Goal: Entertainment & Leisure: Browse casually

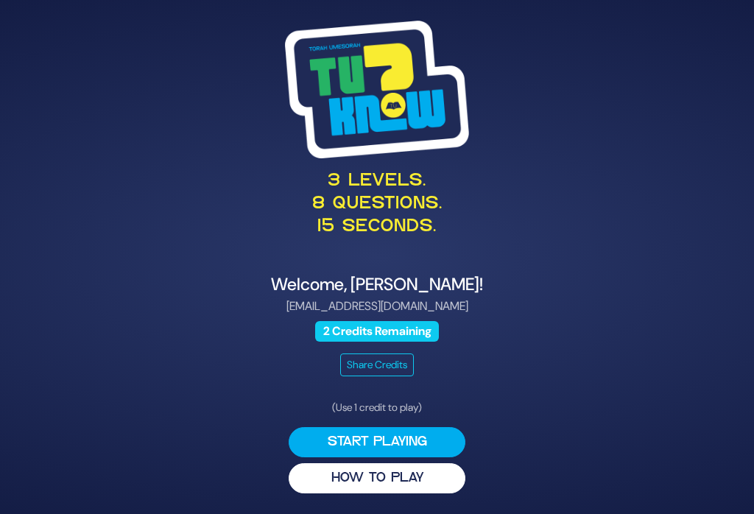
click at [424, 448] on button "Start Playing" at bounding box center [377, 442] width 177 height 30
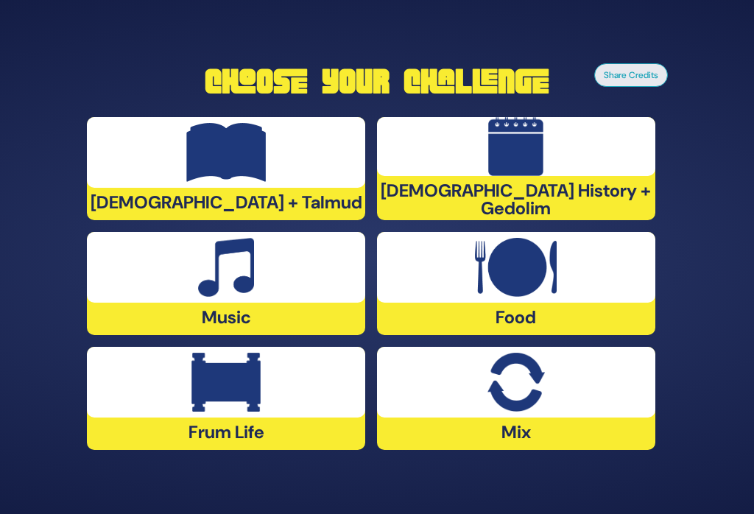
click at [514, 294] on img at bounding box center [516, 267] width 82 height 59
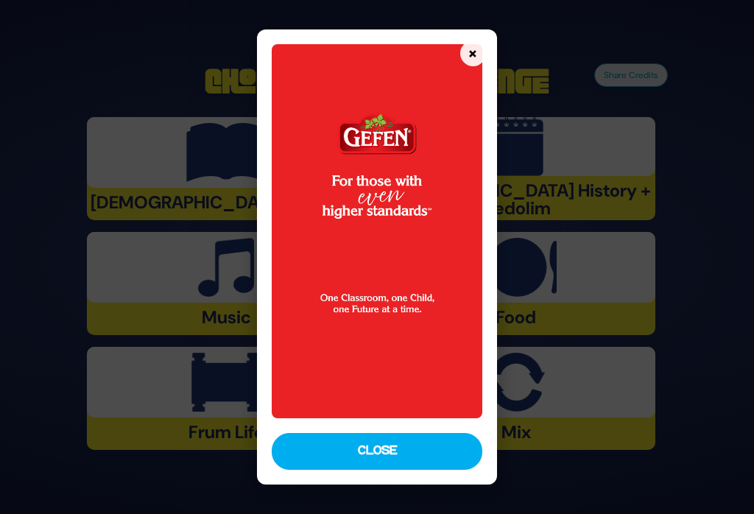
click at [331, 466] on button "Close" at bounding box center [377, 451] width 211 height 37
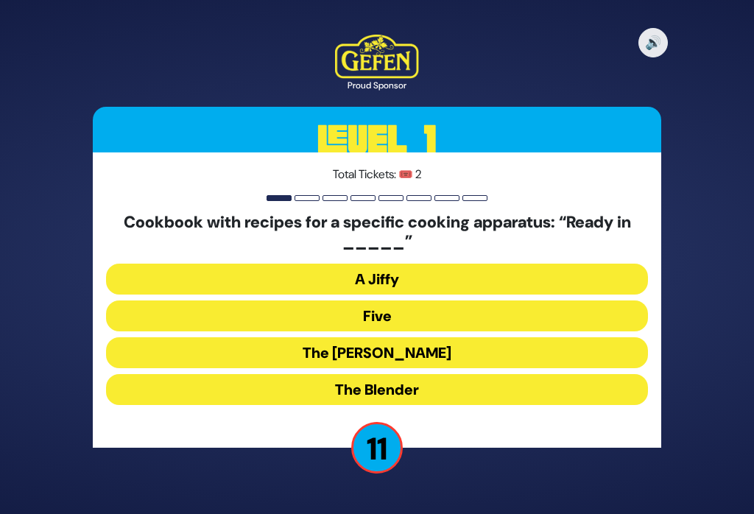
click at [351, 364] on button "The Betty" at bounding box center [376, 352] width 541 height 31
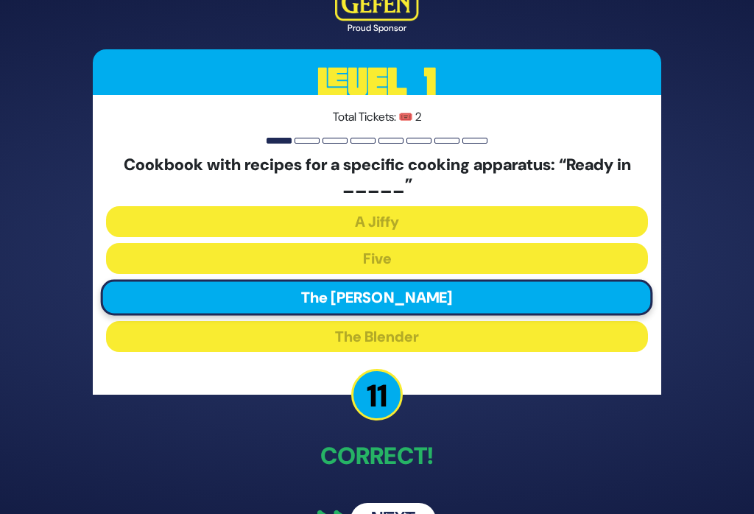
click at [370, 418] on p "11" at bounding box center [377, 395] width 52 height 52
click at [387, 472] on p "Correct!" at bounding box center [377, 455] width 568 height 35
click at [391, 468] on p "Correct!" at bounding box center [377, 455] width 568 height 35
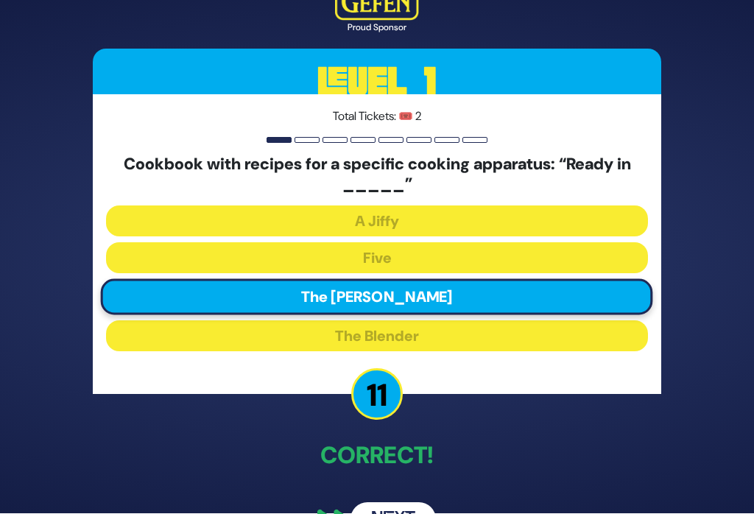
scroll to position [29, 0]
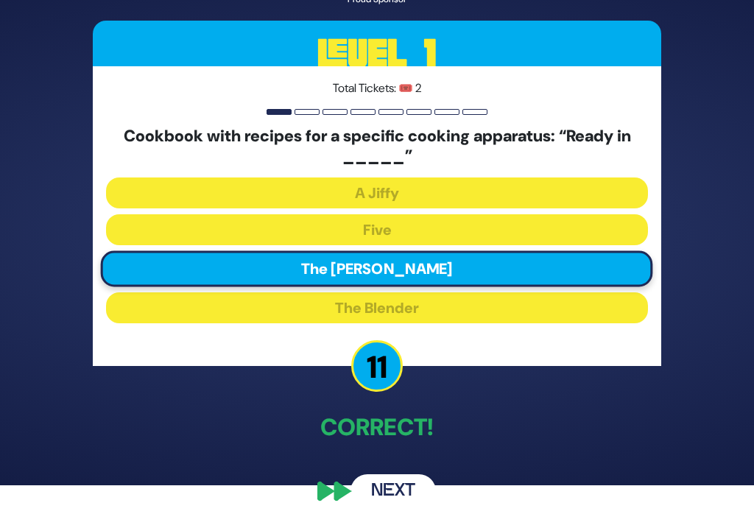
click at [390, 492] on button "Next" at bounding box center [393, 491] width 85 height 34
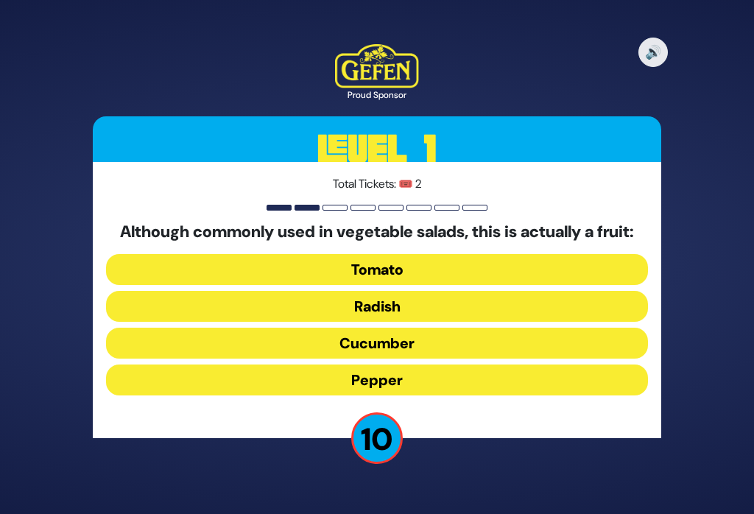
click at [381, 285] on button "Tomato" at bounding box center [376, 269] width 541 height 31
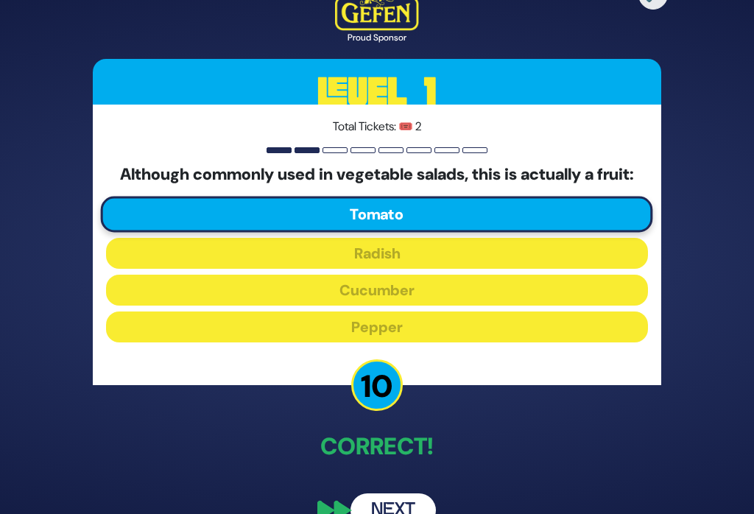
click at [401, 513] on button "Next" at bounding box center [393, 510] width 85 height 34
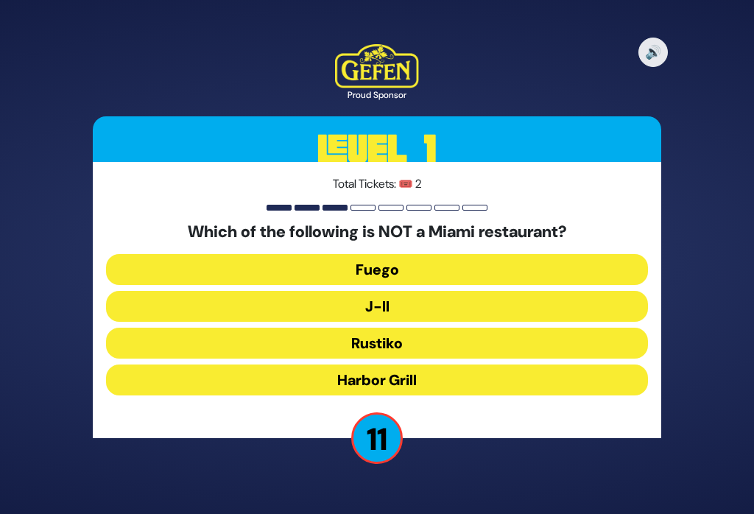
click at [382, 319] on button "J-II" at bounding box center [376, 306] width 541 height 31
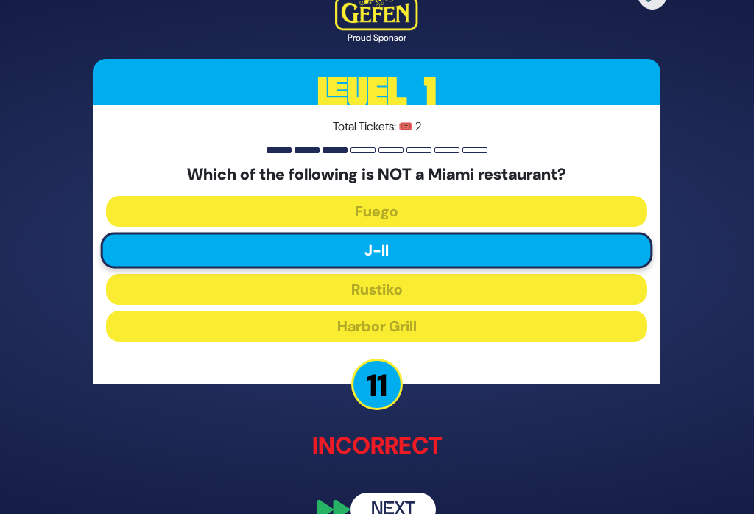
click at [405, 513] on button "Next" at bounding box center [393, 510] width 85 height 34
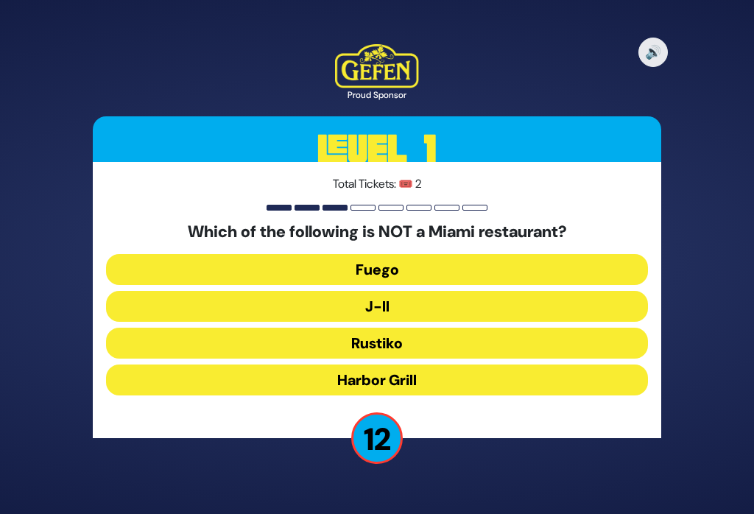
click at [402, 353] on button "Rustiko" at bounding box center [376, 343] width 541 height 31
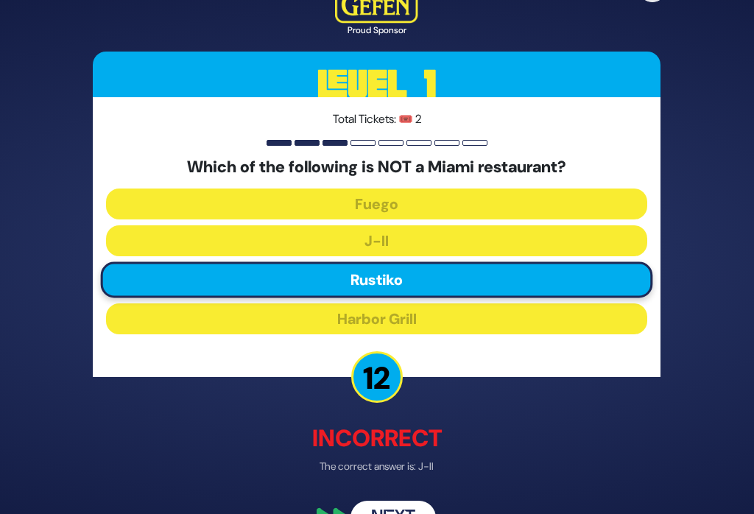
click at [387, 513] on button "Next" at bounding box center [393, 518] width 85 height 34
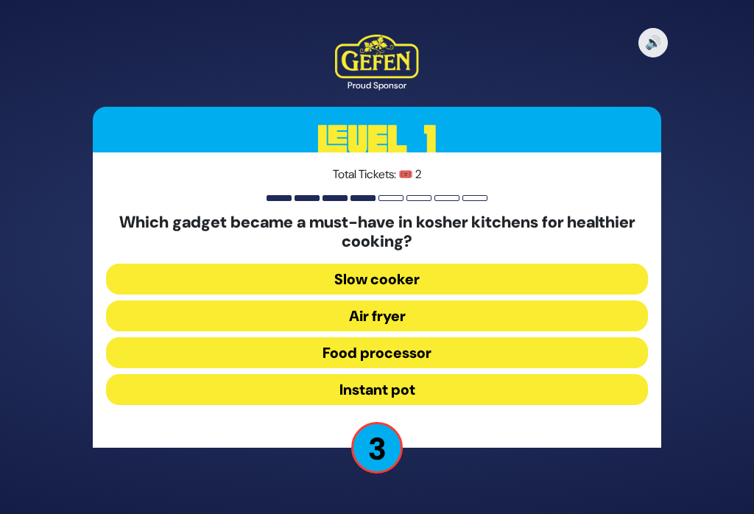
click at [458, 324] on button "Air fryer" at bounding box center [376, 315] width 541 height 31
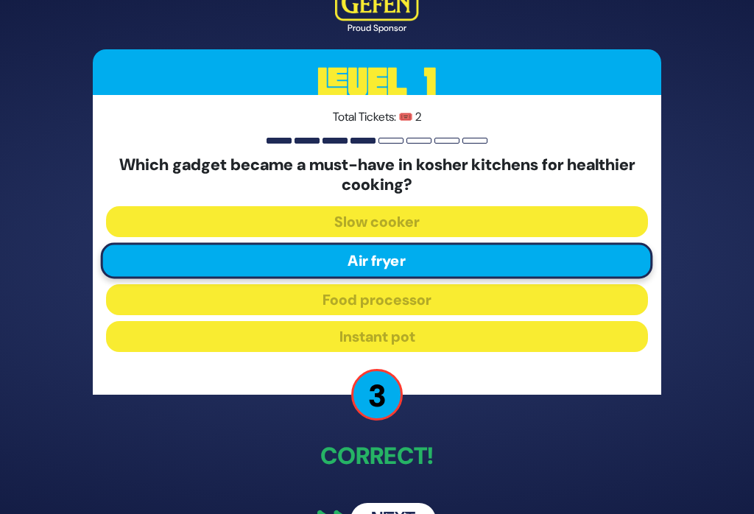
click at [395, 513] on button "Next" at bounding box center [393, 520] width 85 height 34
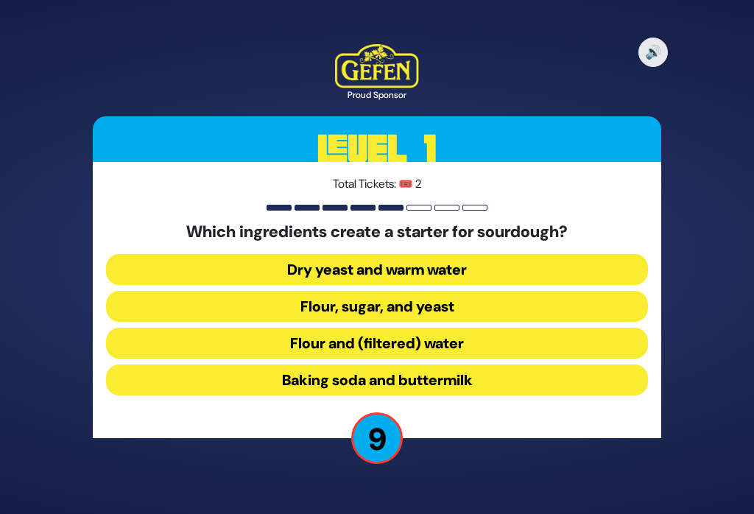
click at [182, 357] on button "Flour and (filtered) water" at bounding box center [376, 343] width 541 height 31
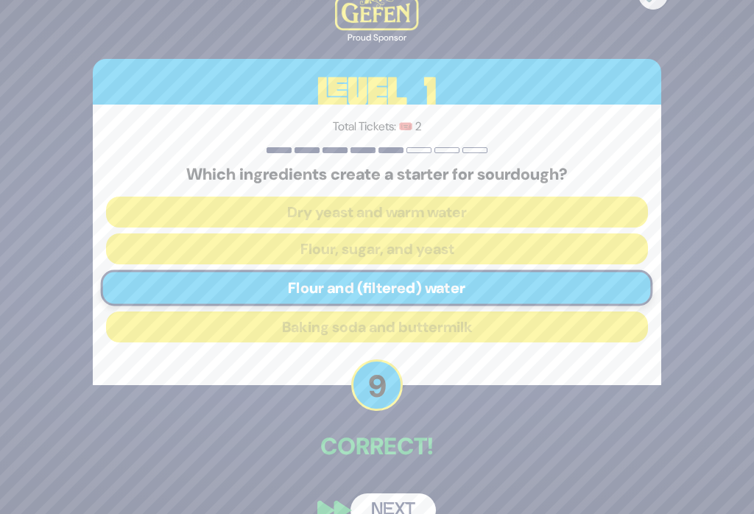
click at [403, 513] on button "Next" at bounding box center [393, 510] width 85 height 34
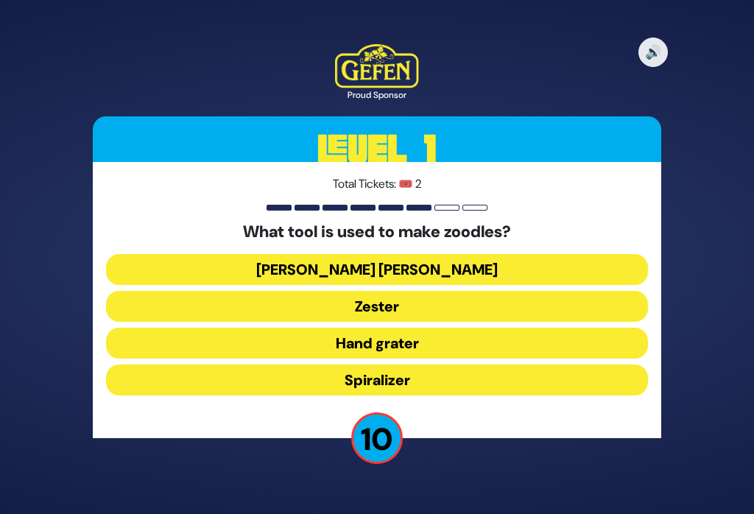
click at [127, 392] on button "Spiralizer" at bounding box center [376, 379] width 541 height 31
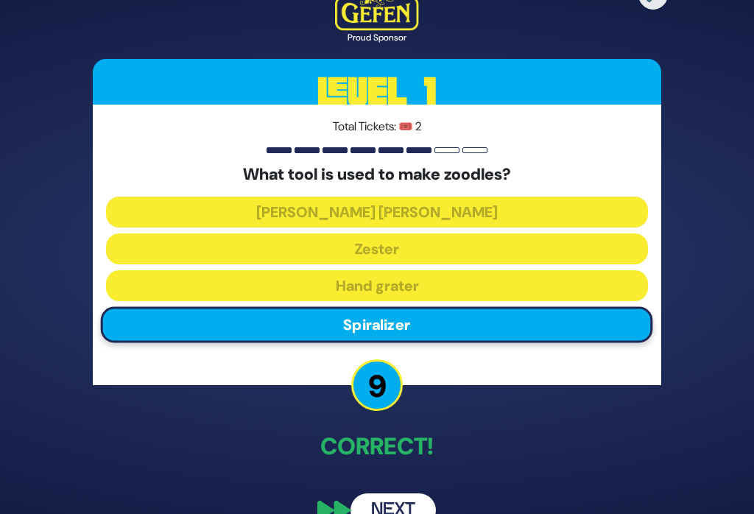
click at [397, 513] on button "Next" at bounding box center [393, 510] width 85 height 34
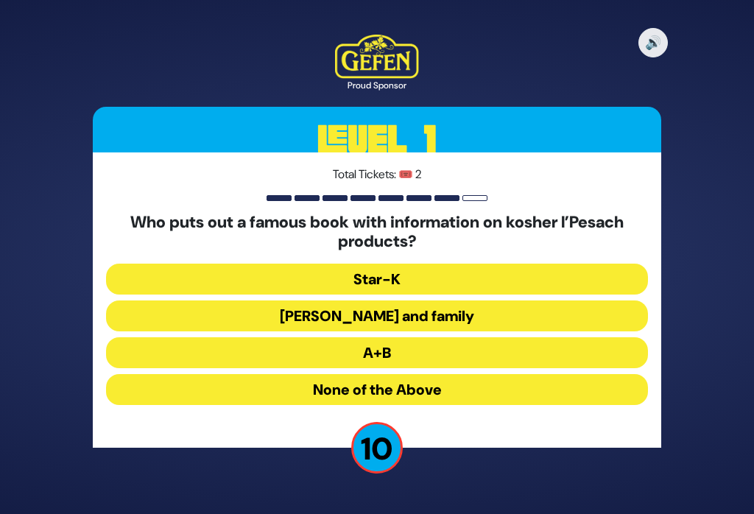
click at [538, 331] on button "Rabbi Blumenkrantz and family" at bounding box center [376, 315] width 541 height 31
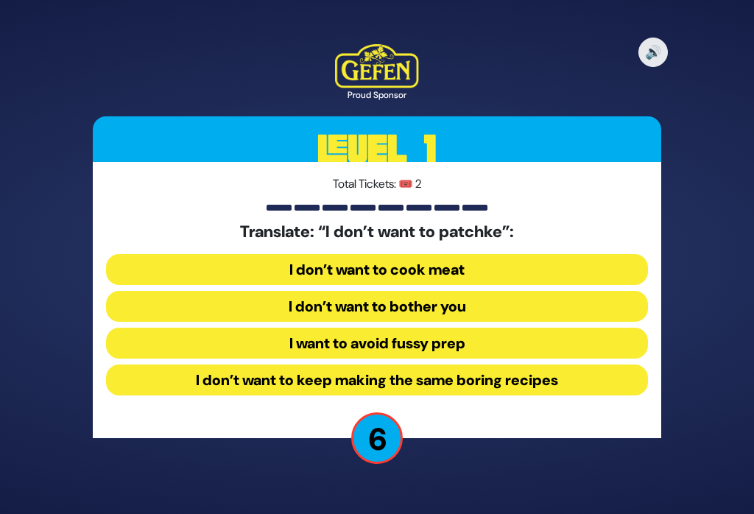
click at [487, 354] on button "I want to avoid fussy prep" at bounding box center [376, 343] width 541 height 31
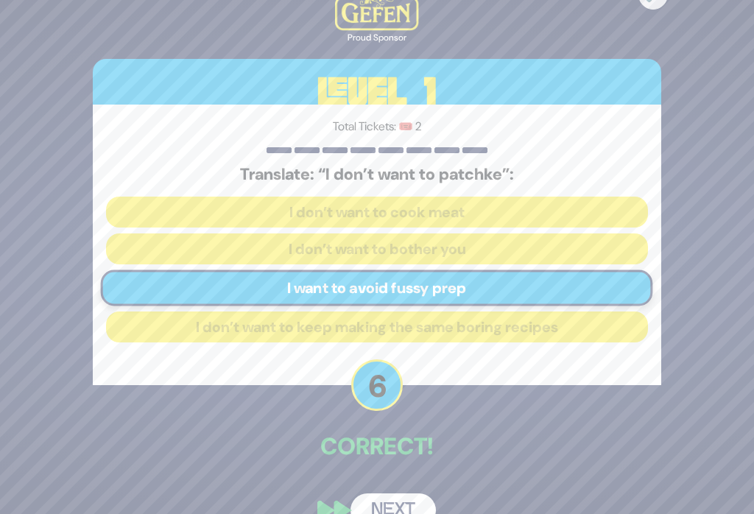
click at [402, 513] on button "Next" at bounding box center [393, 510] width 85 height 34
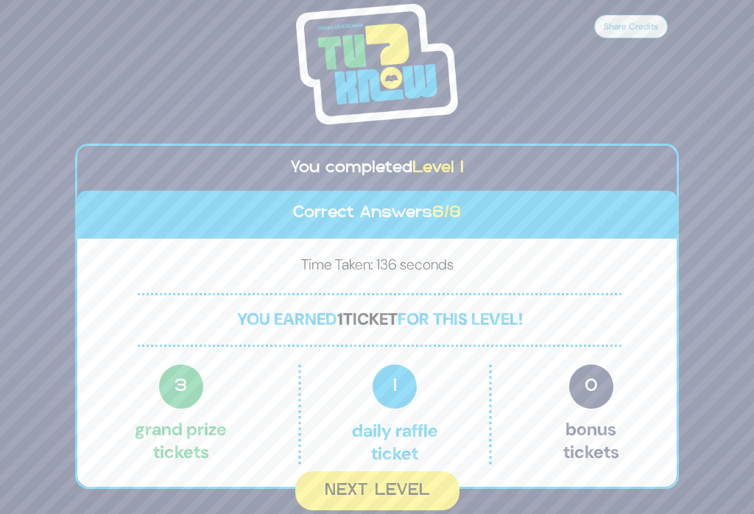
click at [375, 501] on button "Next Level" at bounding box center [377, 490] width 164 height 39
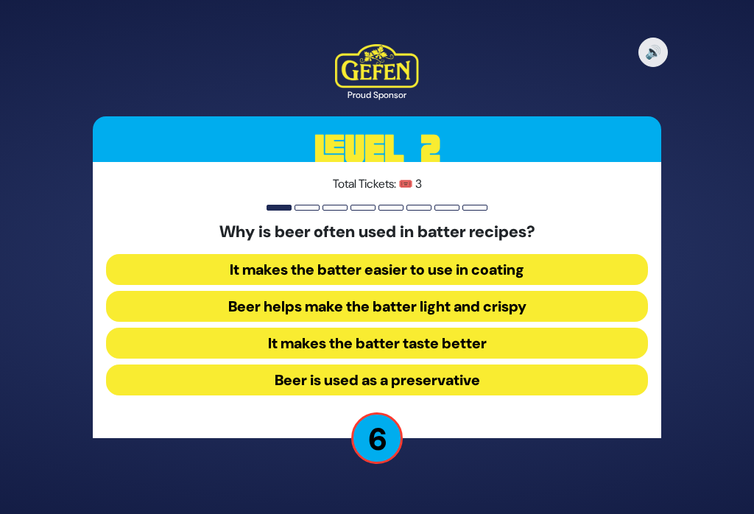
click at [545, 322] on button "Beer helps make the batter light and crispy" at bounding box center [376, 306] width 541 height 31
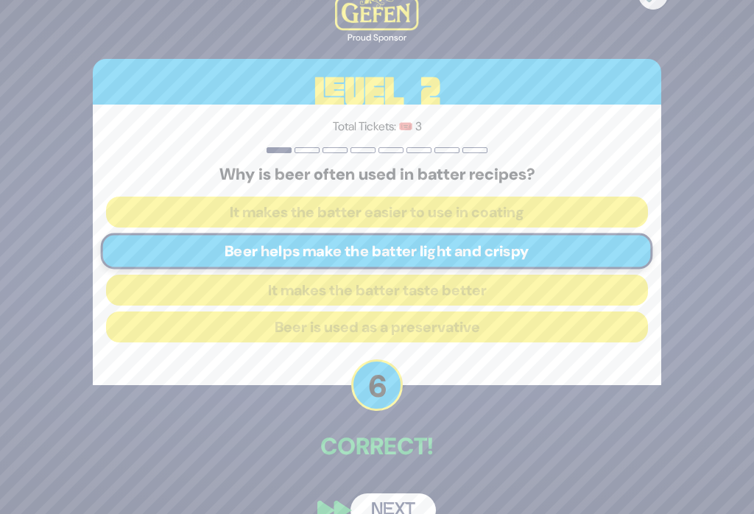
click at [385, 513] on button "Next" at bounding box center [393, 510] width 85 height 34
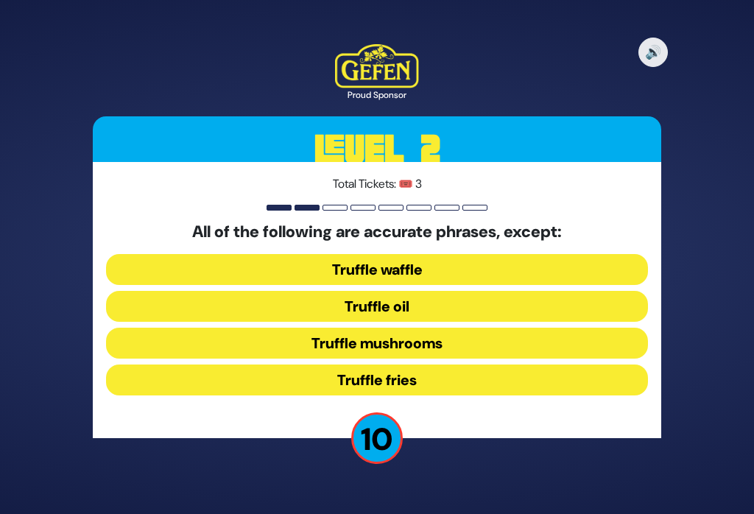
click at [434, 273] on button "Truffle waffle" at bounding box center [376, 269] width 541 height 31
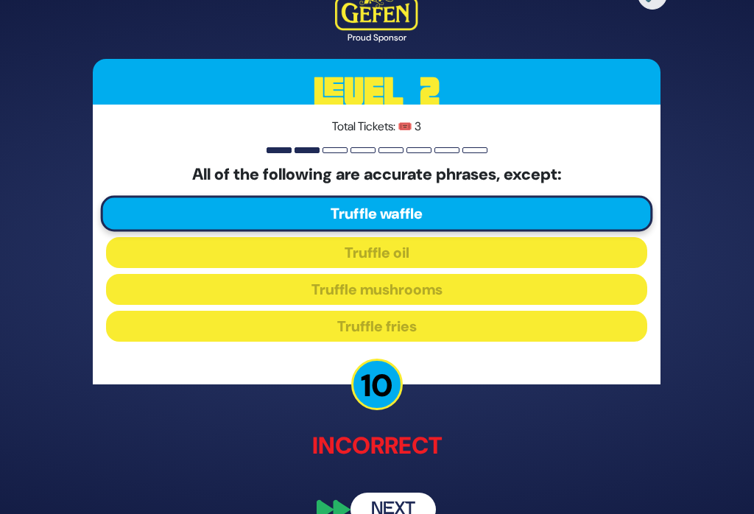
click at [390, 513] on button "Next" at bounding box center [393, 510] width 85 height 34
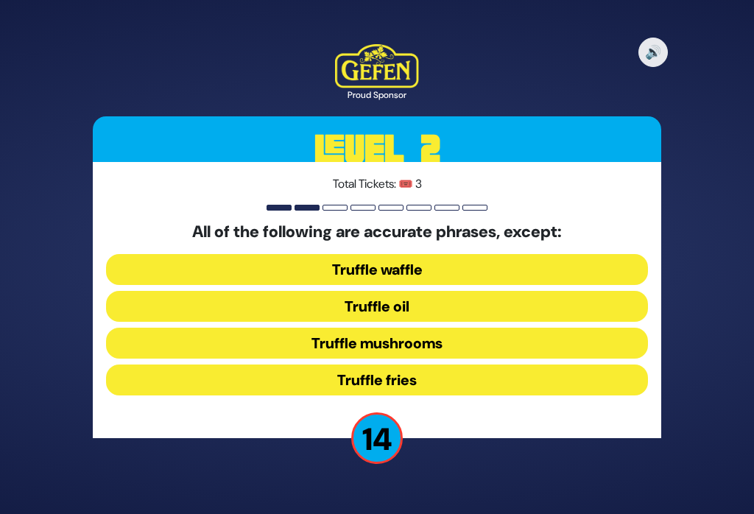
click at [405, 281] on button "Truffle waffle" at bounding box center [376, 269] width 541 height 31
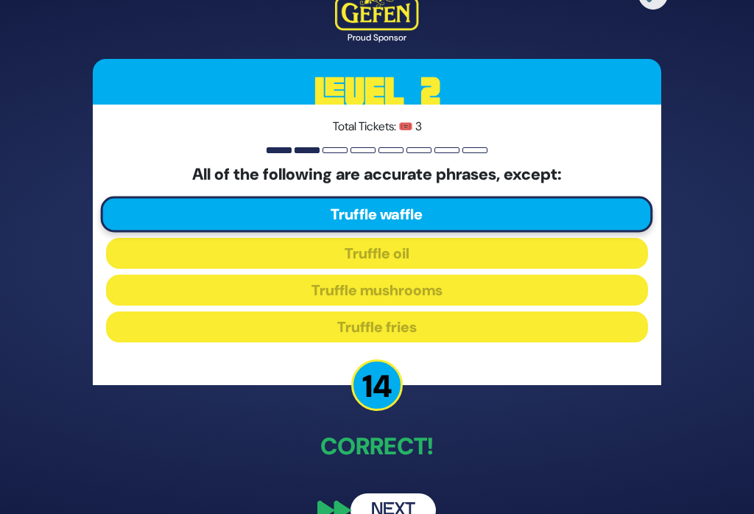
click at [382, 513] on button "Next" at bounding box center [393, 510] width 85 height 34
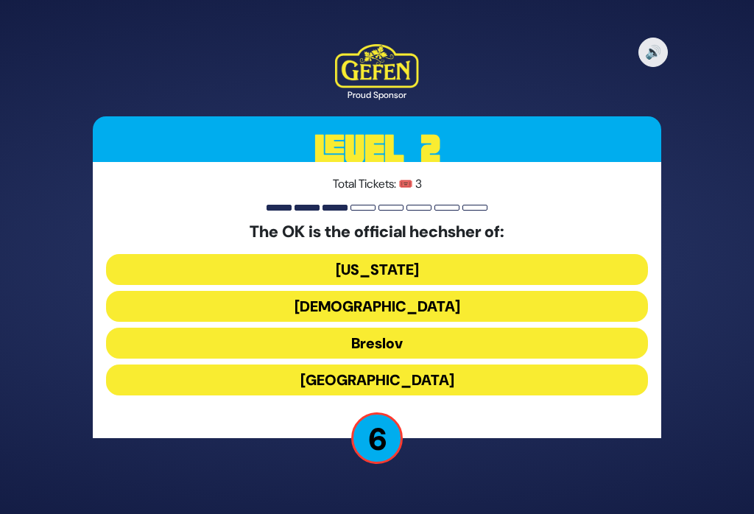
click at [561, 279] on button "New York" at bounding box center [376, 269] width 541 height 31
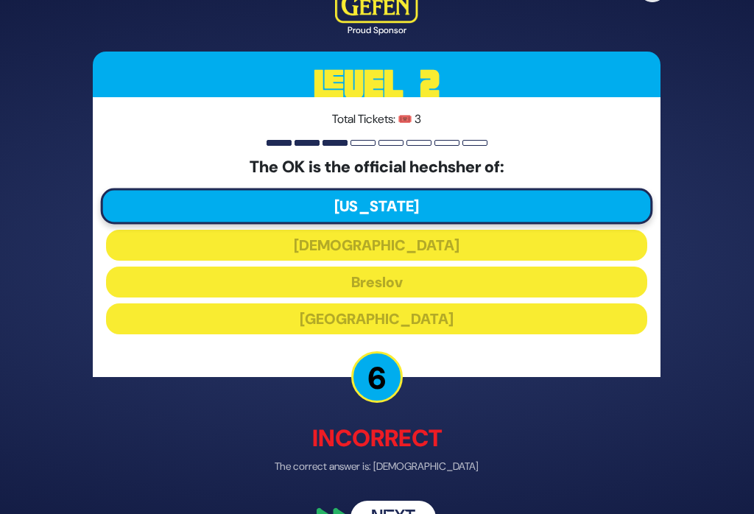
click at [387, 513] on button "Next" at bounding box center [393, 518] width 85 height 34
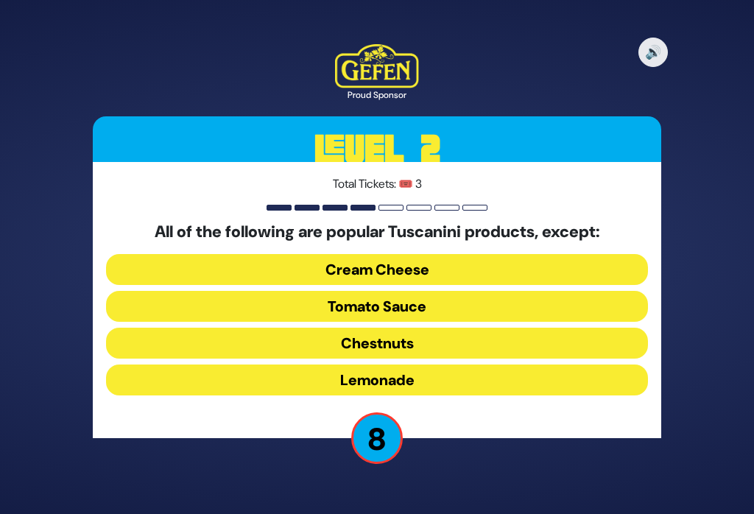
click at [407, 278] on button "Cream Cheese" at bounding box center [376, 269] width 541 height 31
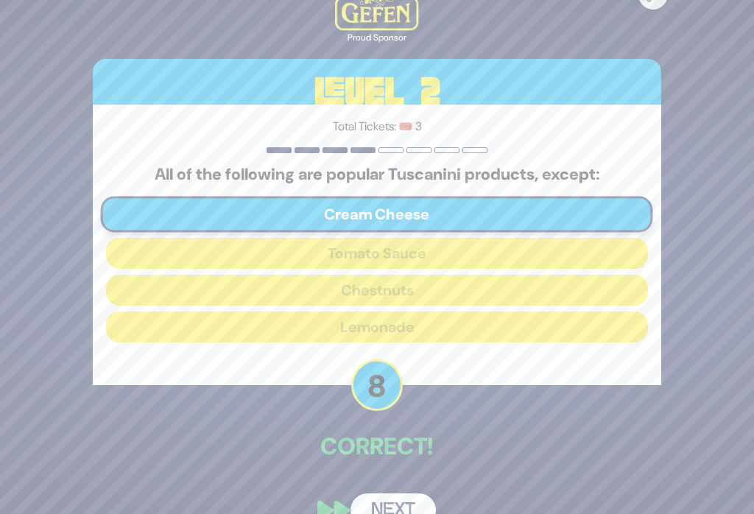
click at [407, 513] on button "Next" at bounding box center [393, 510] width 85 height 34
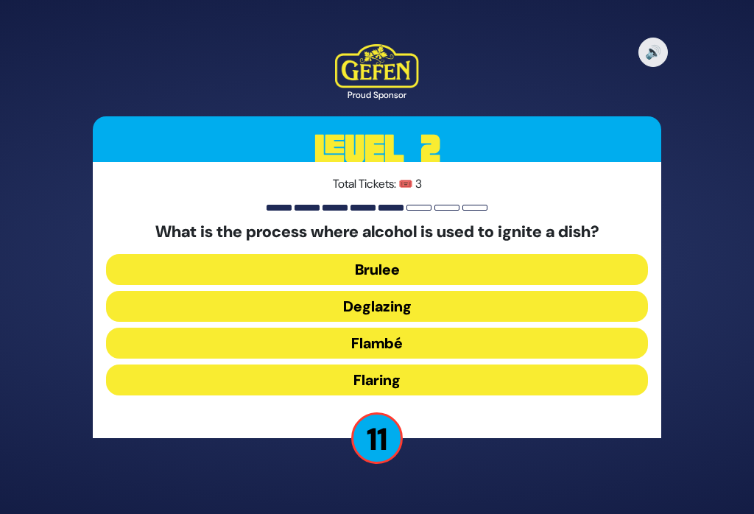
click at [520, 355] on button "Flambé" at bounding box center [376, 343] width 541 height 31
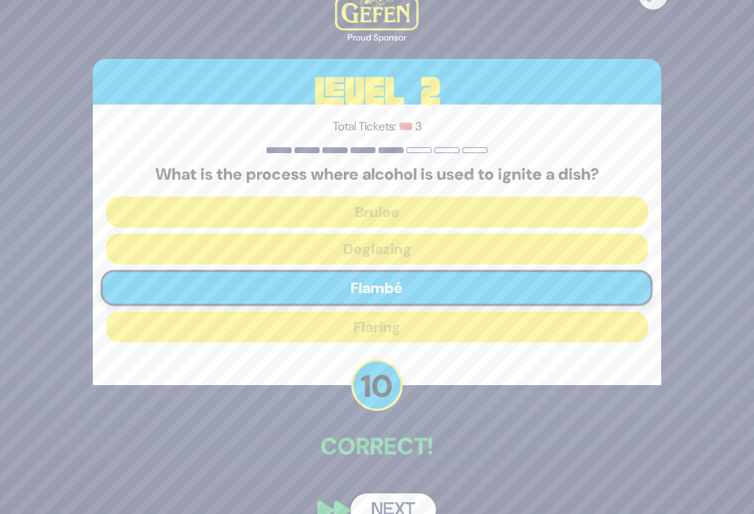
click at [415, 511] on button "Next" at bounding box center [393, 510] width 85 height 34
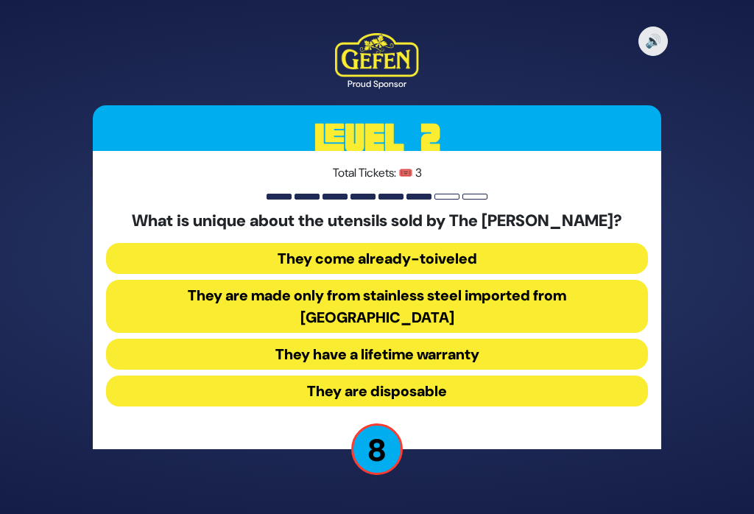
click at [536, 274] on button "They come already-toiveled" at bounding box center [376, 258] width 541 height 31
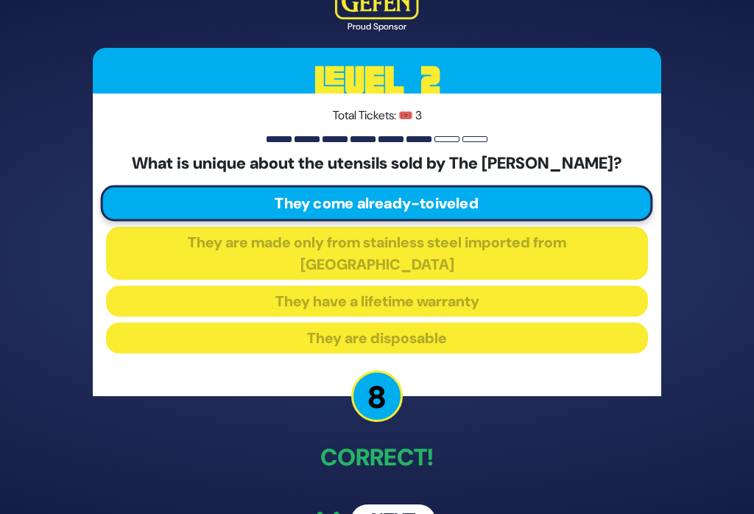
click at [390, 513] on button "Next" at bounding box center [393, 521] width 85 height 34
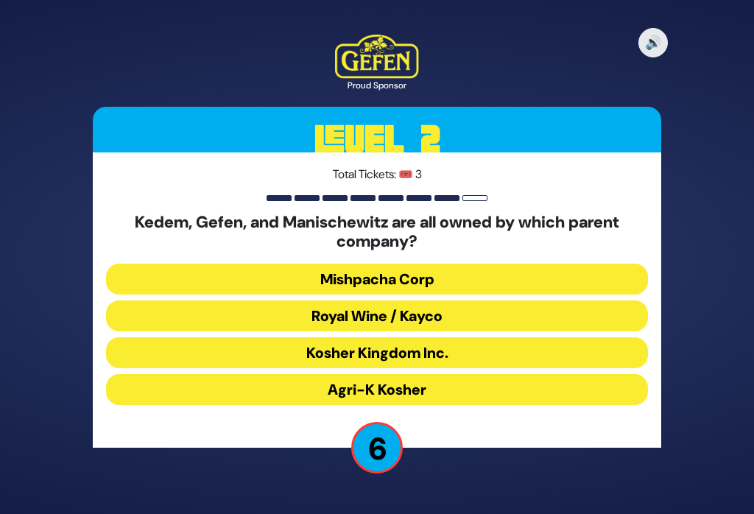
click at [463, 329] on button "Royal Wine / Kayco" at bounding box center [376, 315] width 541 height 31
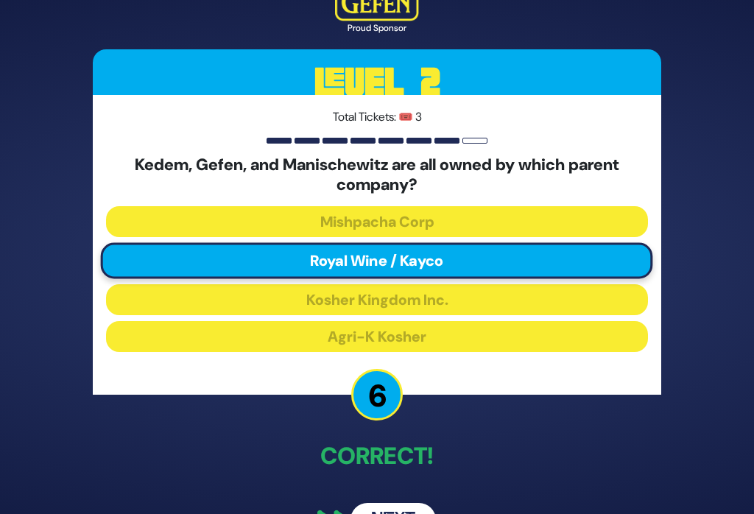
click at [399, 513] on button "Next" at bounding box center [393, 520] width 85 height 34
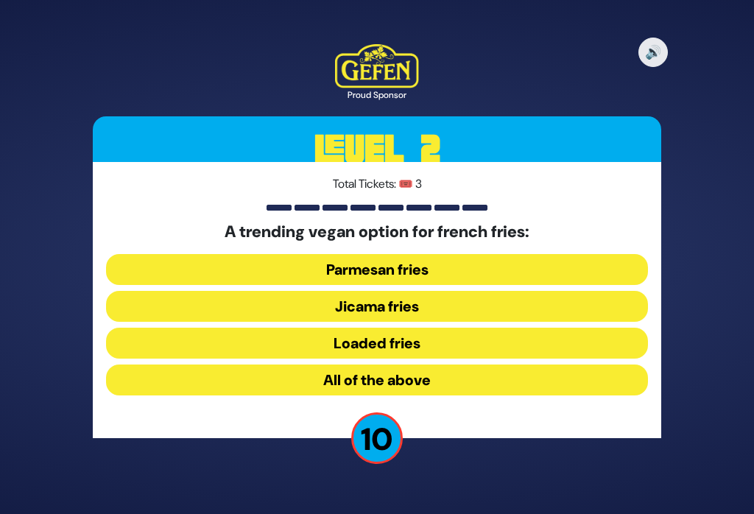
click at [393, 317] on button "Jicama fries" at bounding box center [376, 306] width 541 height 31
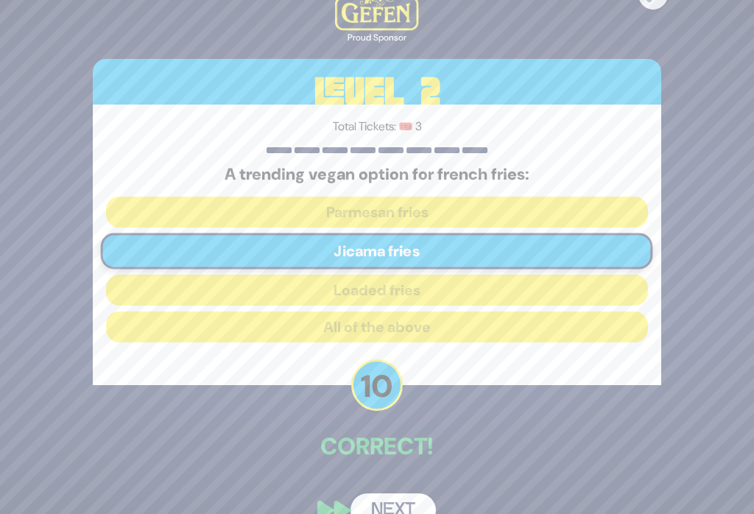
click at [401, 513] on button "Next" at bounding box center [393, 510] width 85 height 34
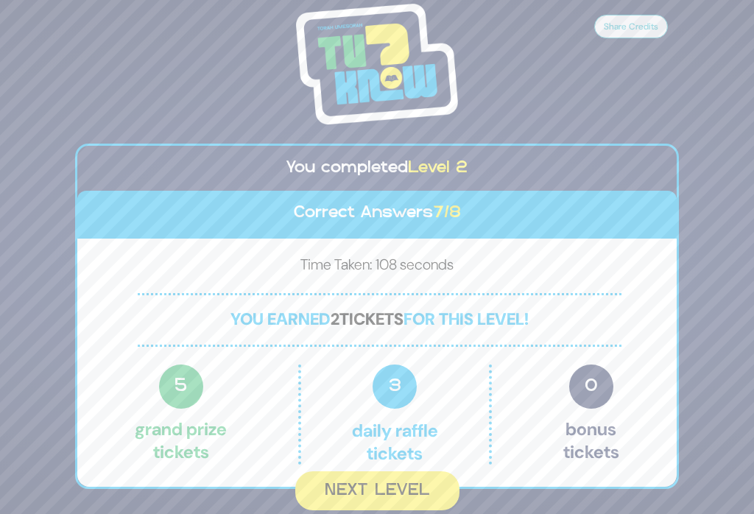
click at [394, 505] on button "Next Level" at bounding box center [377, 490] width 164 height 39
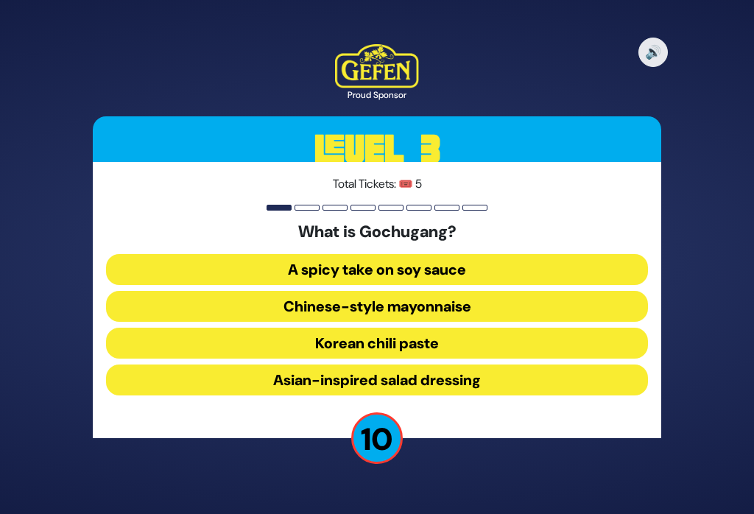
click at [421, 359] on button "Korean chili paste" at bounding box center [376, 343] width 541 height 31
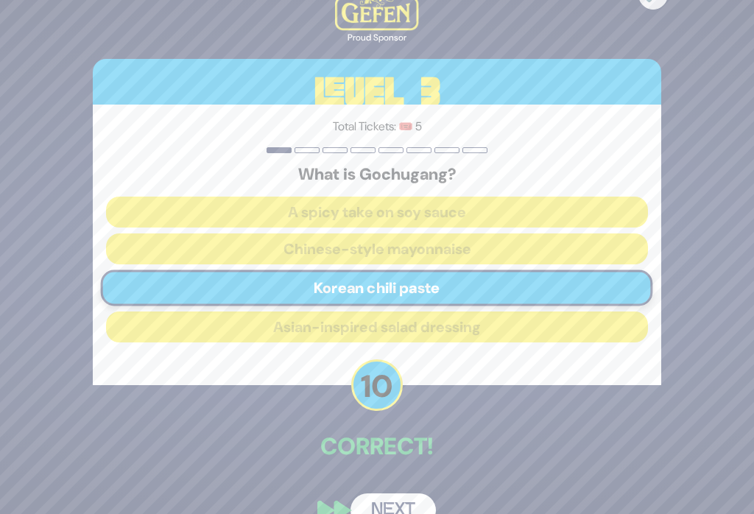
click at [392, 513] on button "Next" at bounding box center [393, 510] width 85 height 34
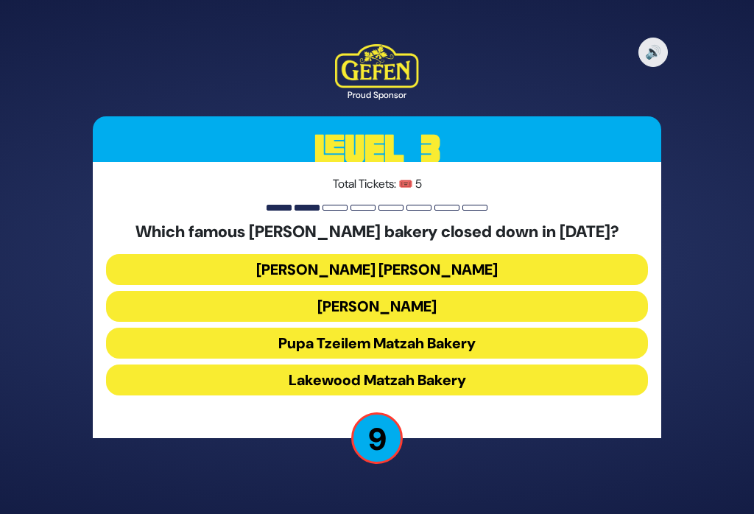
click at [595, 275] on button "Shatzer Matzah Bakery" at bounding box center [376, 269] width 541 height 31
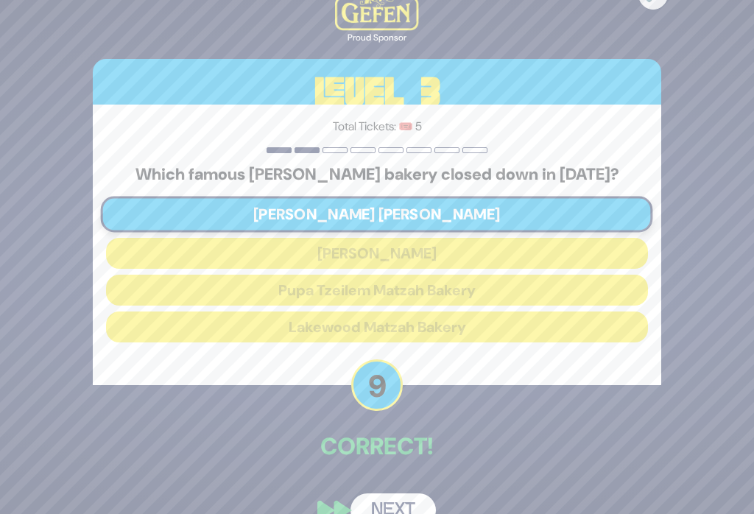
click at [403, 512] on button "Next" at bounding box center [393, 510] width 85 height 34
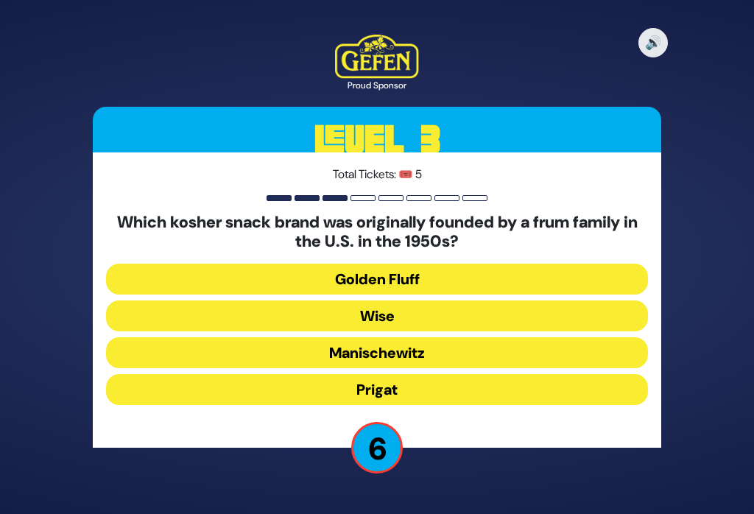
click at [378, 330] on button "Wise" at bounding box center [376, 315] width 541 height 31
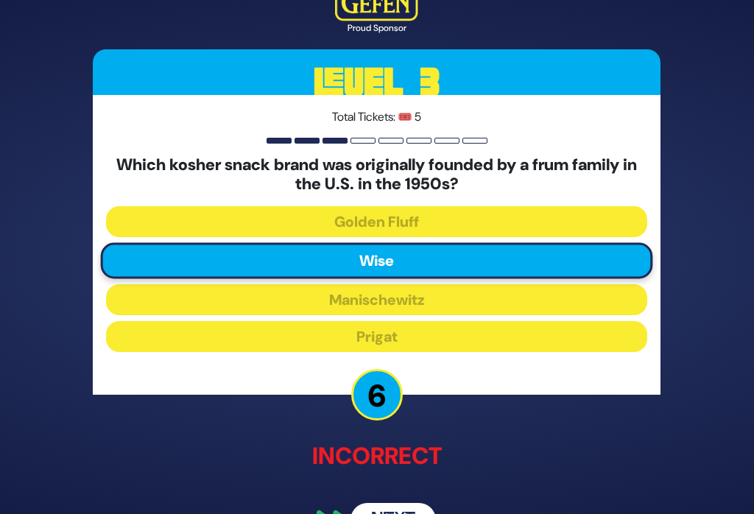
click at [406, 513] on button "Next" at bounding box center [393, 520] width 85 height 34
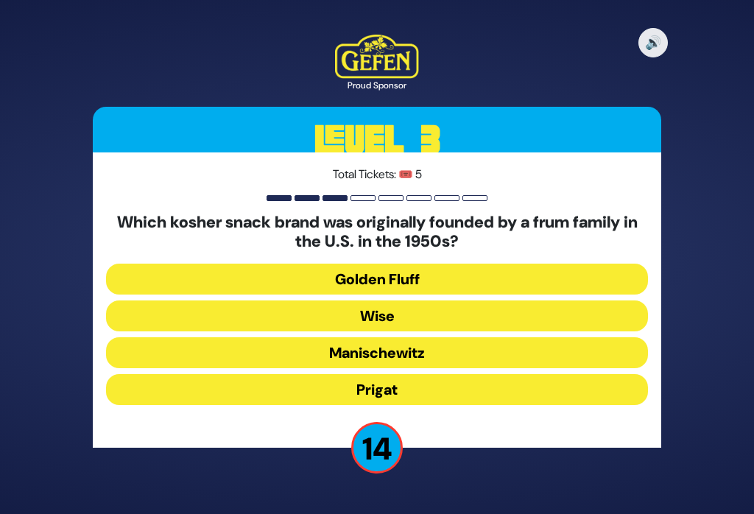
click at [574, 325] on button "Wise" at bounding box center [376, 315] width 541 height 31
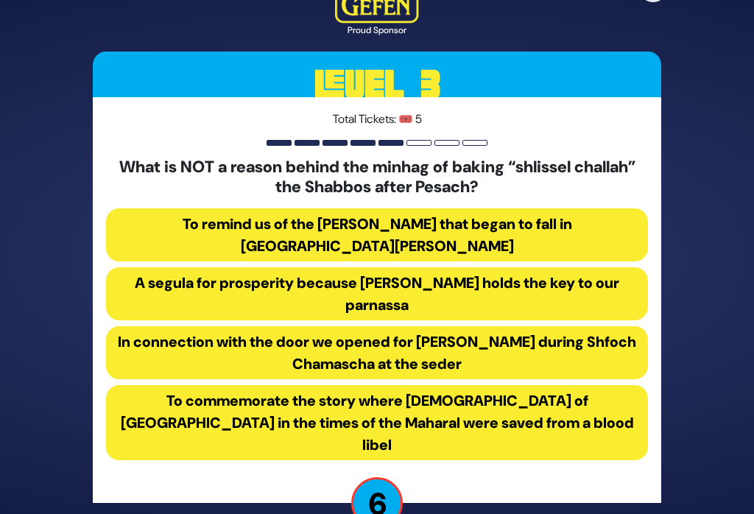
click at [486, 261] on button "To remind us of the mann that began to fall in Chodesh Iyar" at bounding box center [376, 234] width 541 height 53
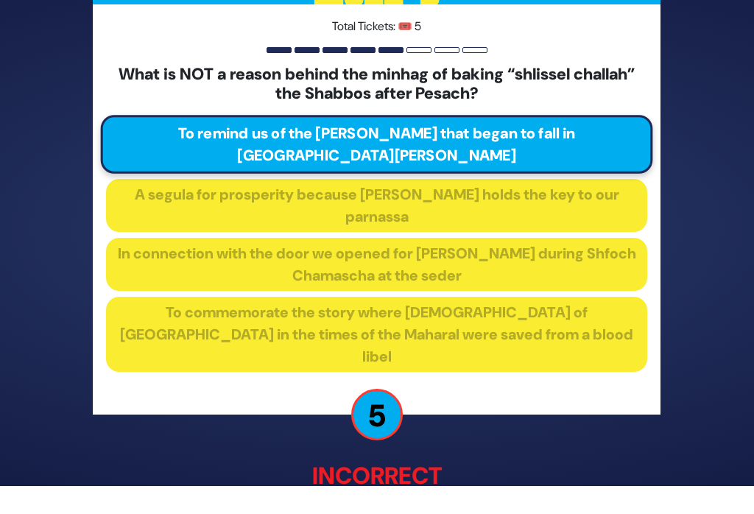
scroll to position [70, 0]
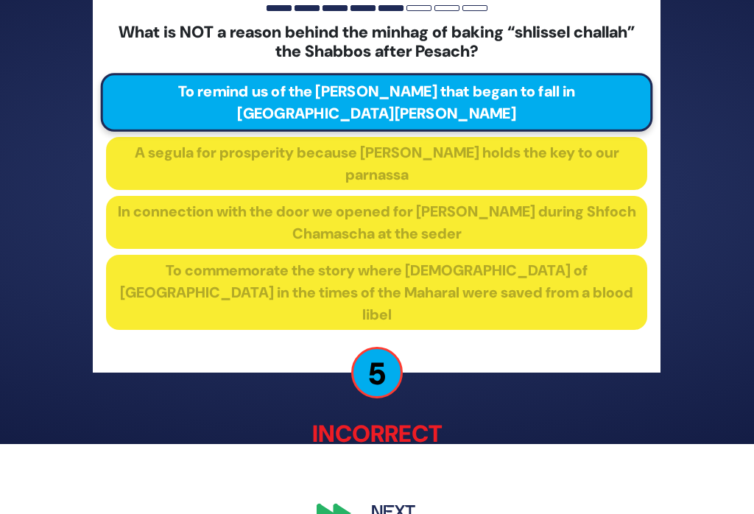
click at [362, 508] on button "Next" at bounding box center [393, 513] width 85 height 34
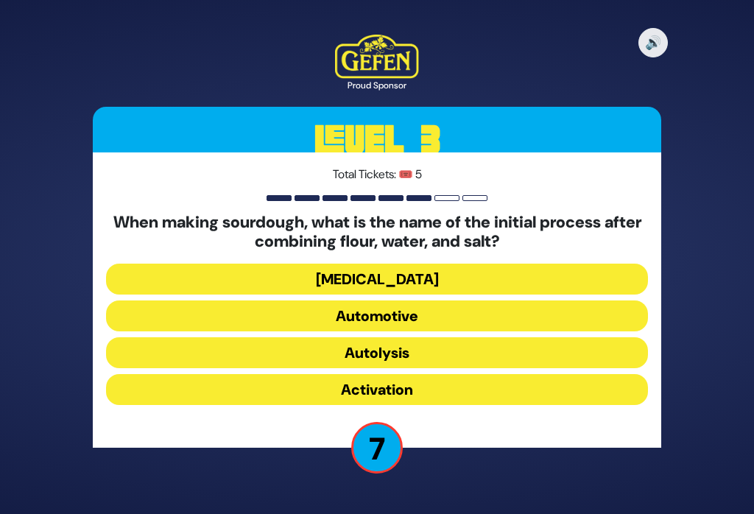
click at [610, 391] on button "Activation" at bounding box center [376, 389] width 541 height 31
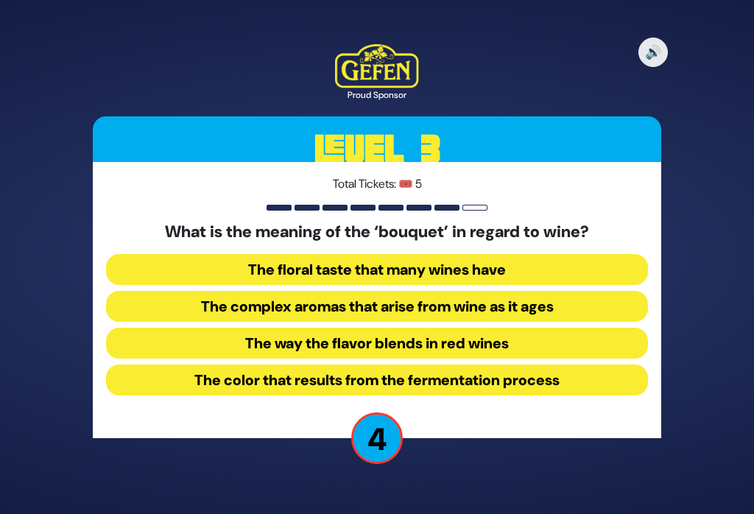
click at [586, 302] on button "The complex aromas that arise from wine as it ages" at bounding box center [376, 306] width 541 height 31
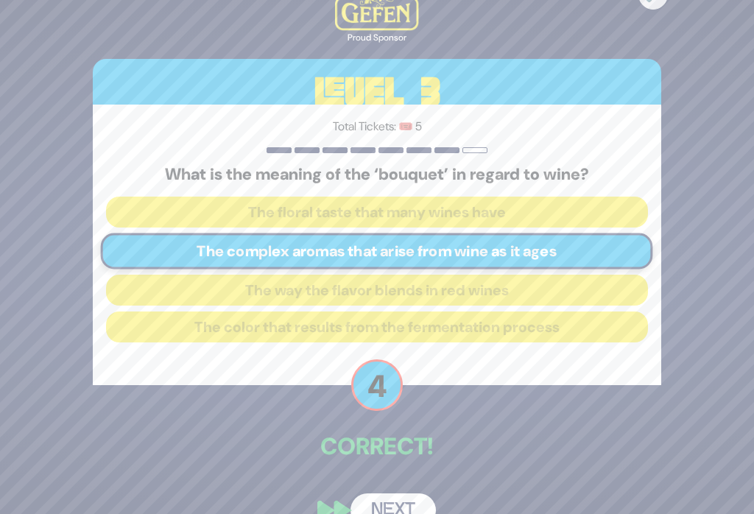
click at [406, 513] on button "Next" at bounding box center [393, 510] width 85 height 34
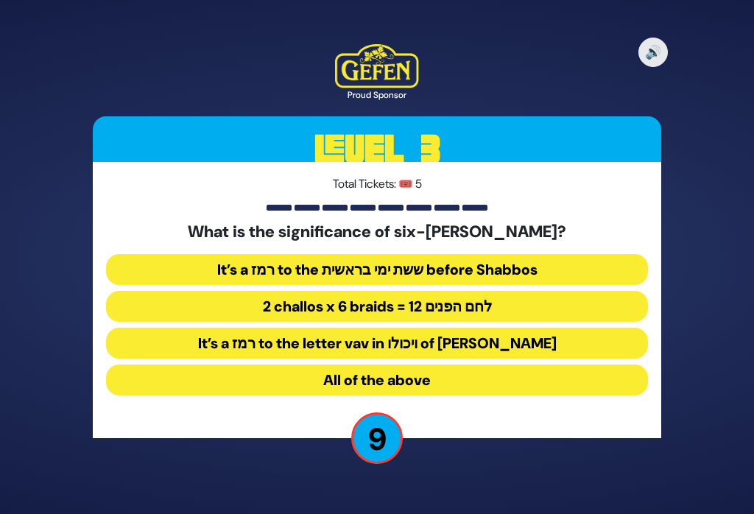
click at [132, 321] on button "2 challos x 6 braids = 12 לחם הפנים" at bounding box center [376, 306] width 541 height 31
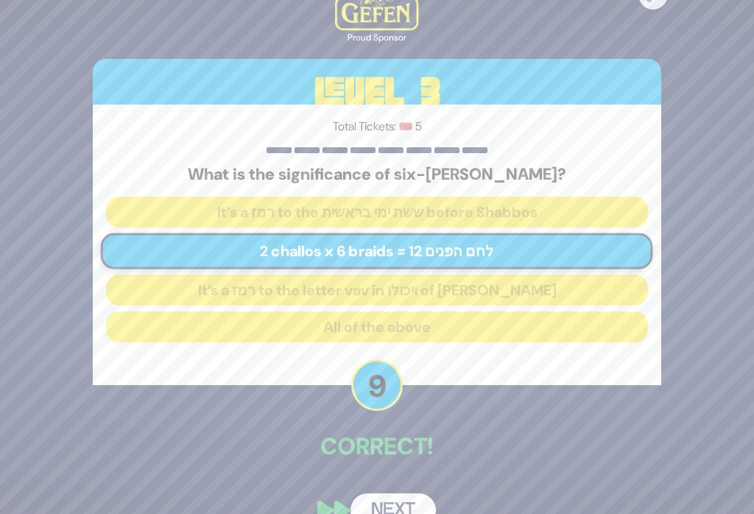
click at [382, 513] on button "Next" at bounding box center [393, 510] width 85 height 34
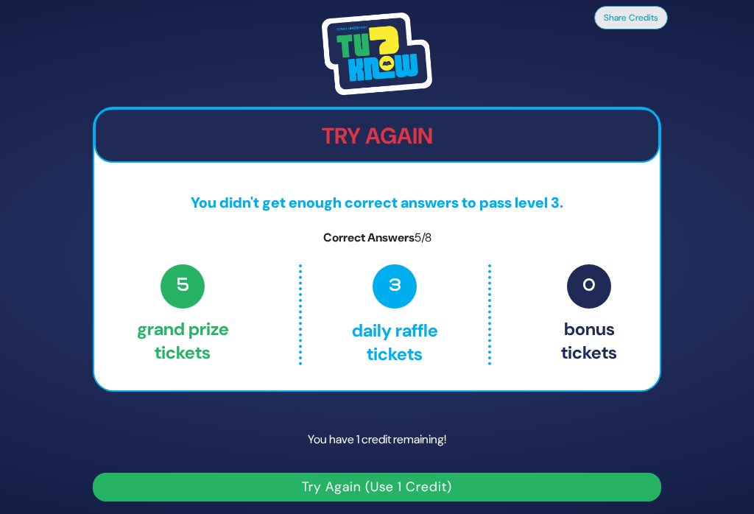
click at [145, 163] on div "Try Again" at bounding box center [376, 135] width 565 height 55
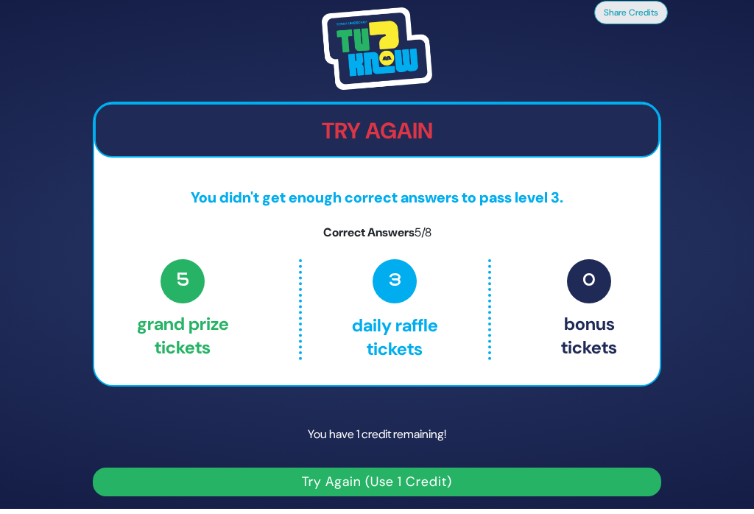
click at [392, 278] on span "3" at bounding box center [395, 281] width 44 height 44
click at [204, 272] on span "5" at bounding box center [183, 281] width 44 height 44
click at [394, 37] on img at bounding box center [377, 48] width 110 height 82
click at [341, 40] on img at bounding box center [377, 48] width 110 height 82
click at [359, 36] on img at bounding box center [377, 48] width 110 height 82
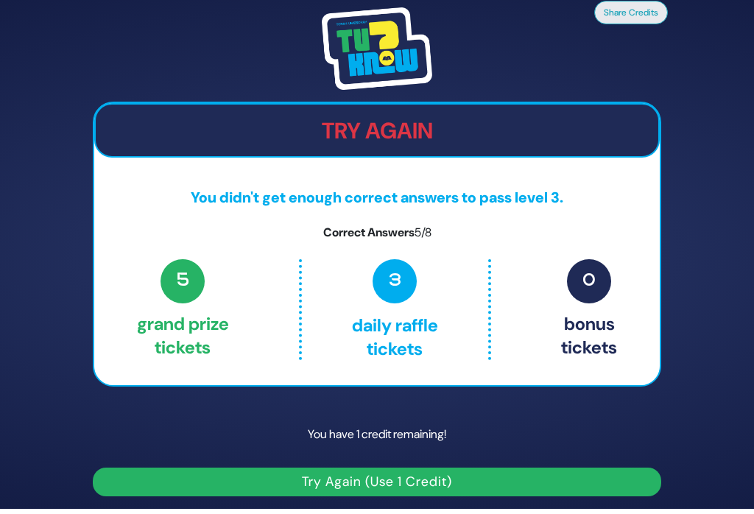
scroll to position [0, 0]
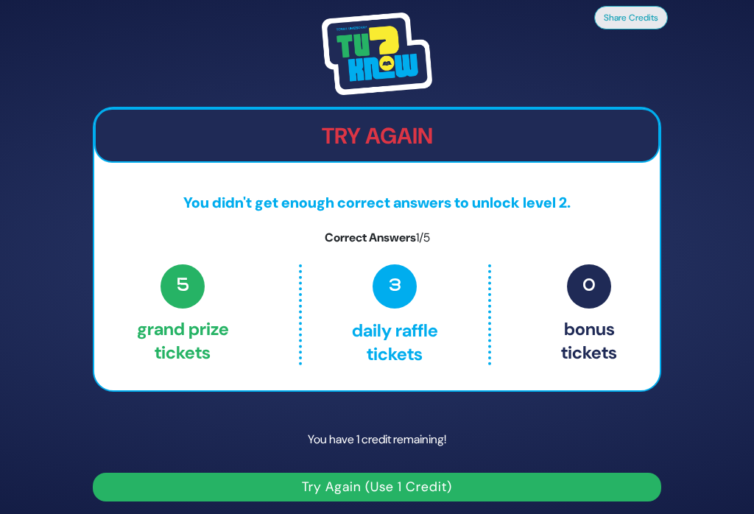
scroll to position [23, 0]
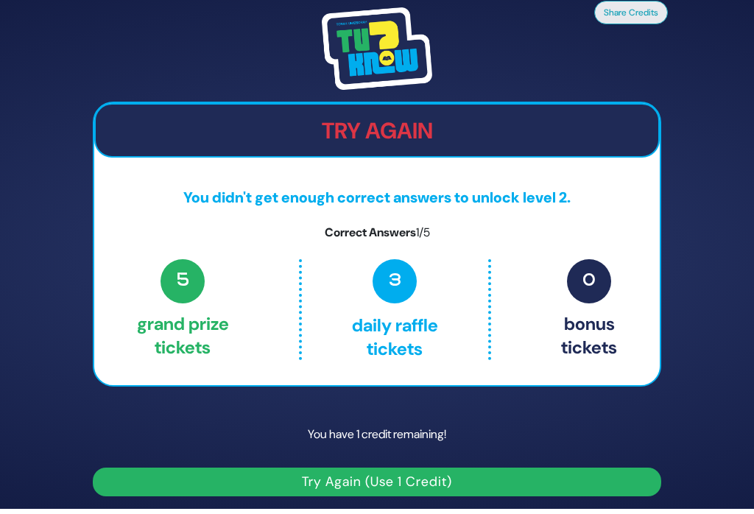
click at [429, 476] on button "Try Again (Use 1 Credit)" at bounding box center [377, 482] width 568 height 29
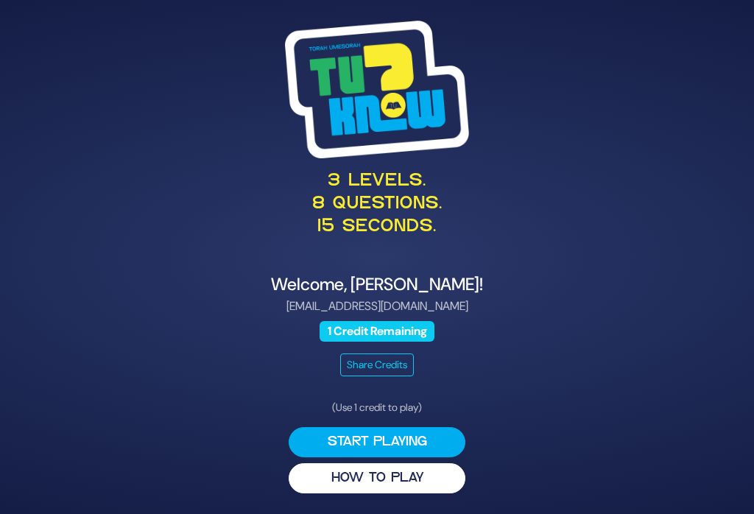
click at [412, 440] on button "Start Playing" at bounding box center [377, 442] width 177 height 30
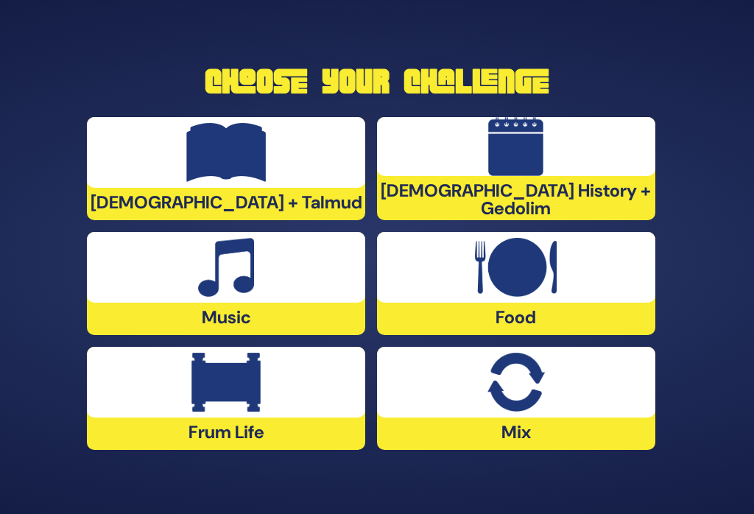
click at [577, 147] on div at bounding box center [516, 146] width 278 height 59
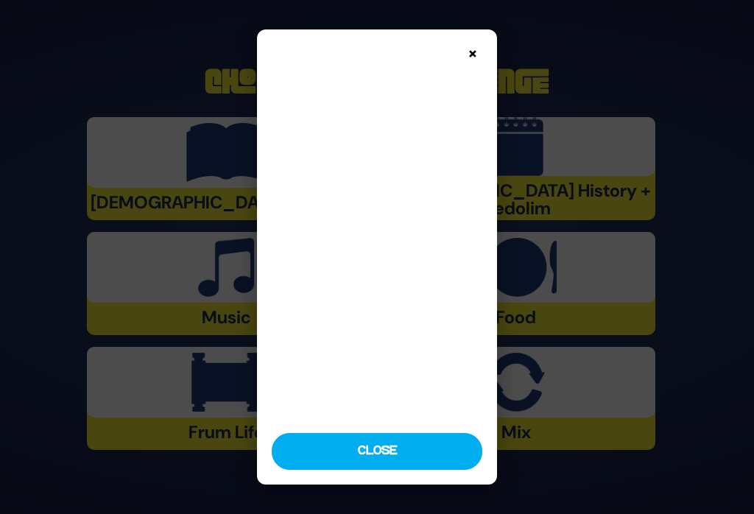
click at [384, 462] on button "Close" at bounding box center [377, 451] width 211 height 37
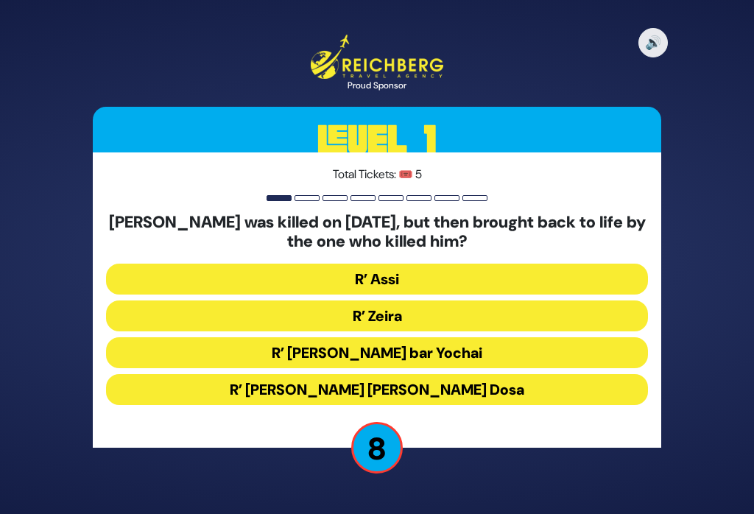
click at [525, 402] on button "R’ [PERSON_NAME] [PERSON_NAME] Dosa" at bounding box center [376, 389] width 541 height 31
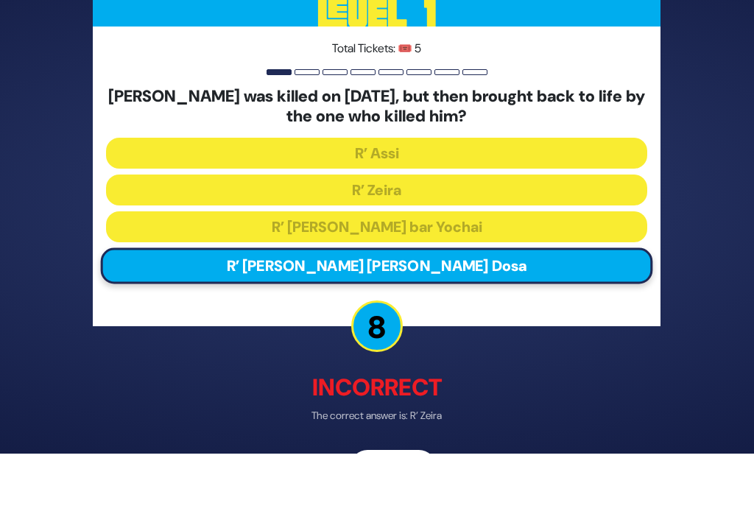
scroll to position [38, 0]
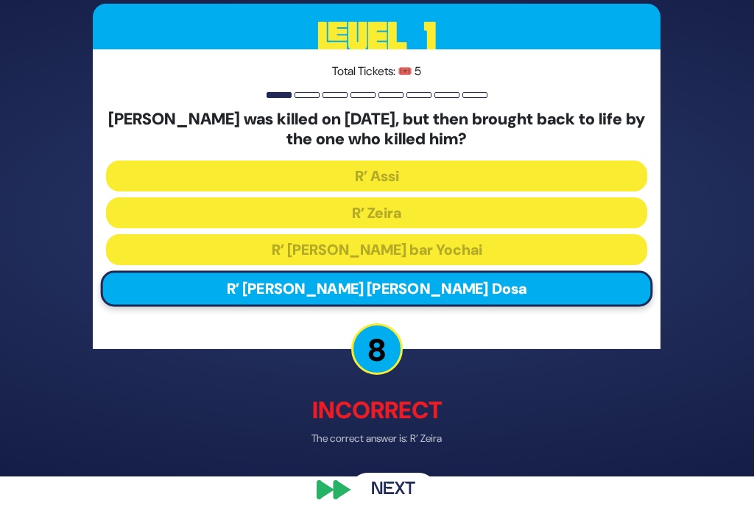
click at [385, 501] on button "Next" at bounding box center [393, 490] width 85 height 34
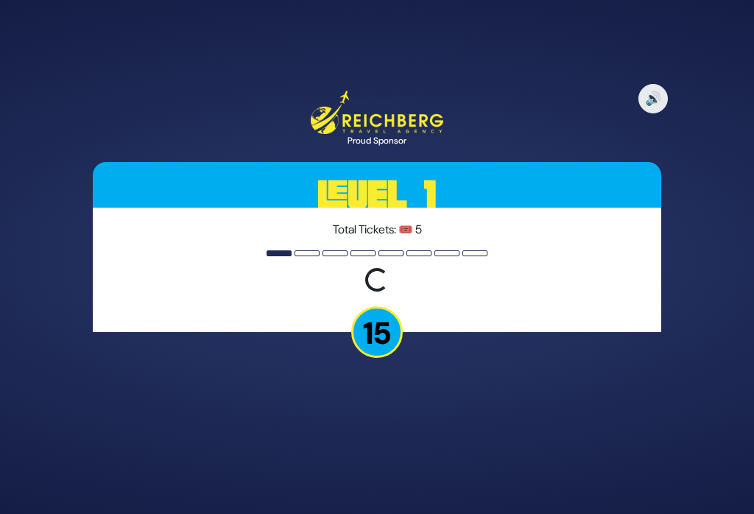
scroll to position [0, 0]
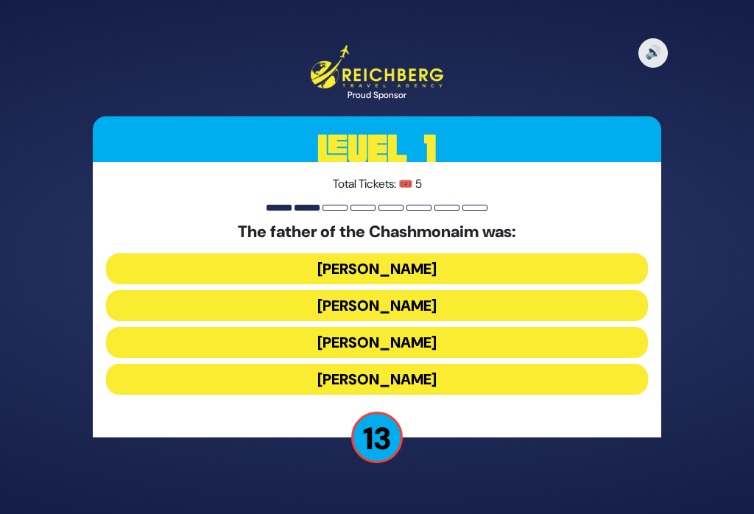
click at [465, 281] on button "[PERSON_NAME]" at bounding box center [376, 268] width 541 height 31
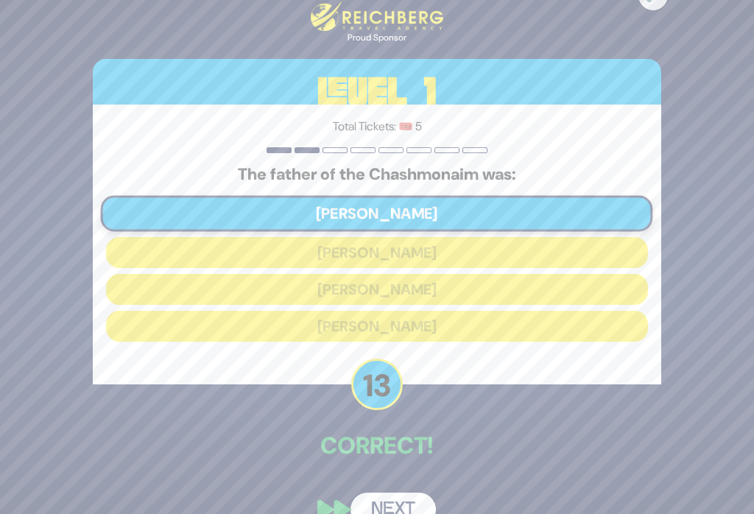
click at [400, 513] on button "Next" at bounding box center [393, 510] width 85 height 34
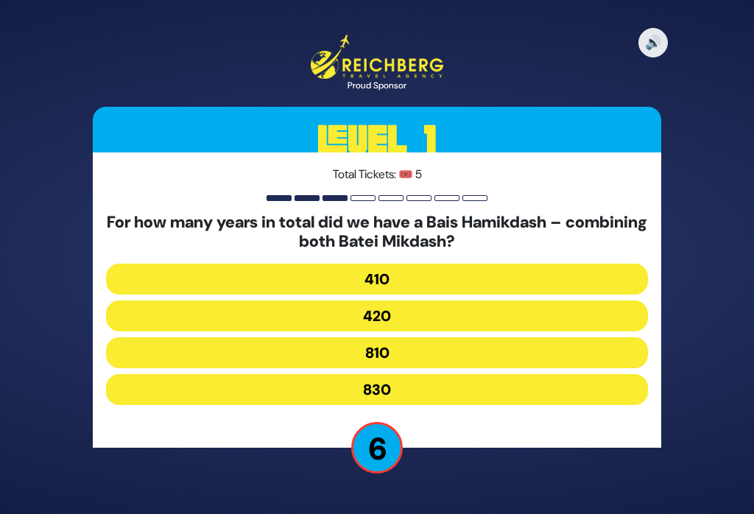
click at [427, 404] on button "830" at bounding box center [376, 389] width 541 height 31
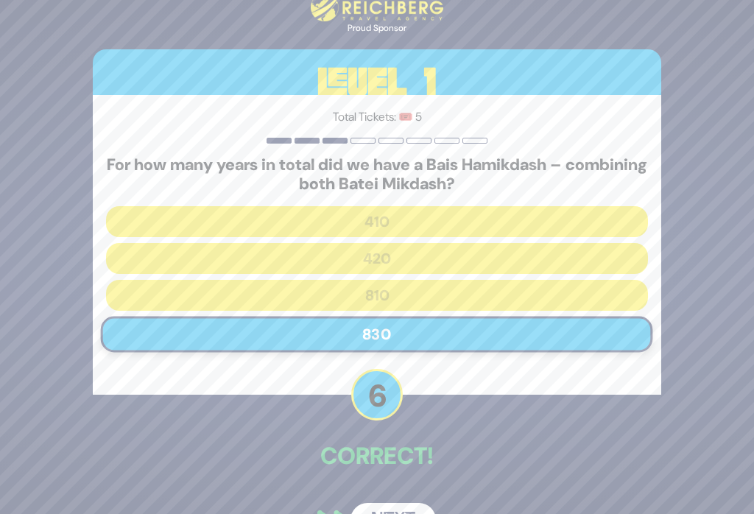
click at [389, 513] on button "Next" at bounding box center [393, 520] width 85 height 34
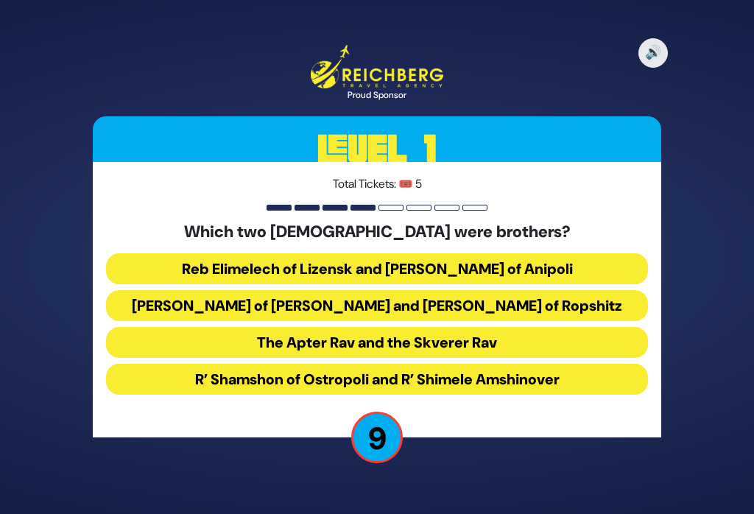
click at [557, 272] on button "Reb Elimelech of Lizensk and [PERSON_NAME] of Anipoli" at bounding box center [376, 268] width 541 height 31
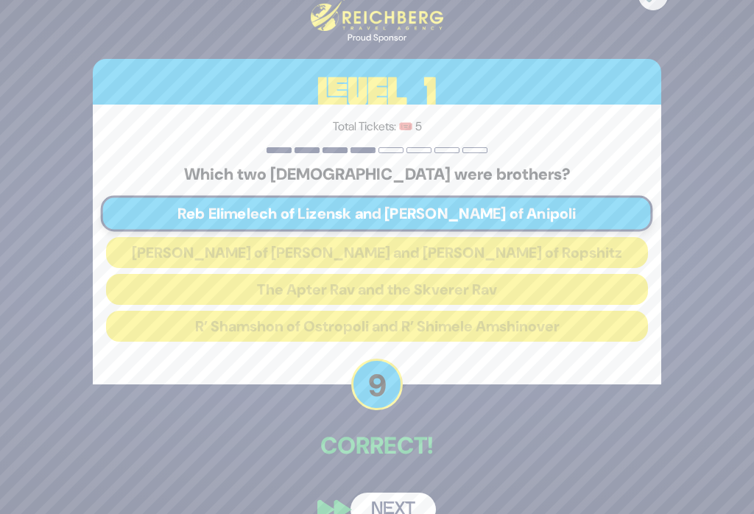
click at [392, 513] on button "Next" at bounding box center [393, 510] width 85 height 34
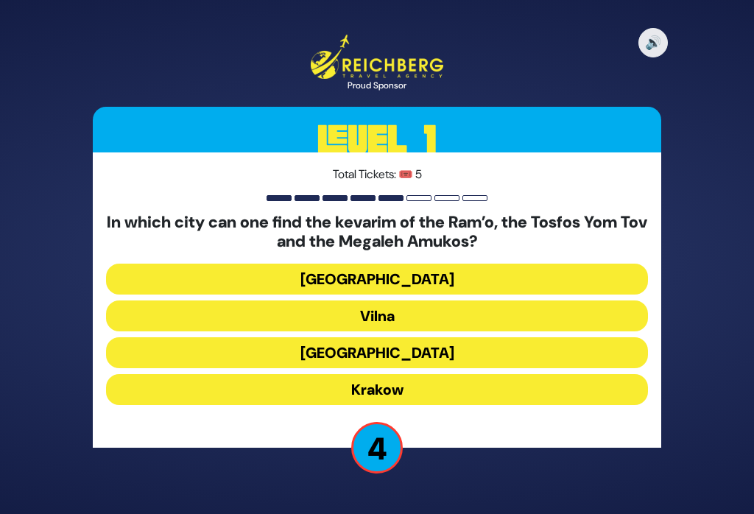
click at [560, 405] on button "Krakow" at bounding box center [376, 389] width 541 height 31
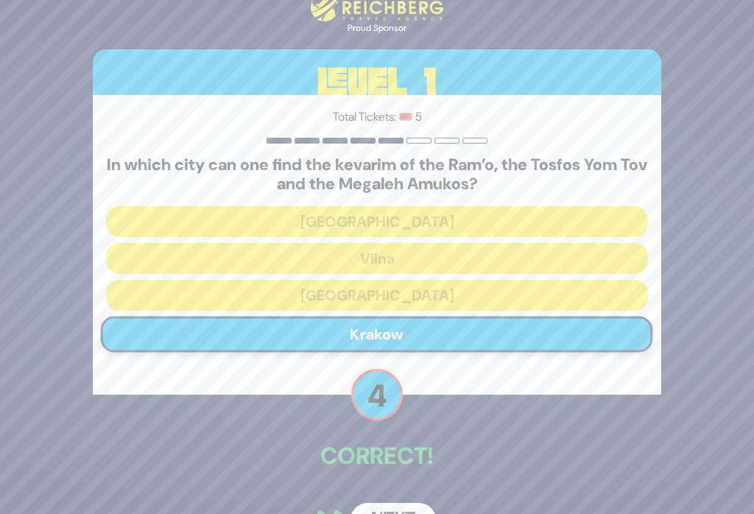
click at [412, 513] on button "Next" at bounding box center [393, 520] width 85 height 34
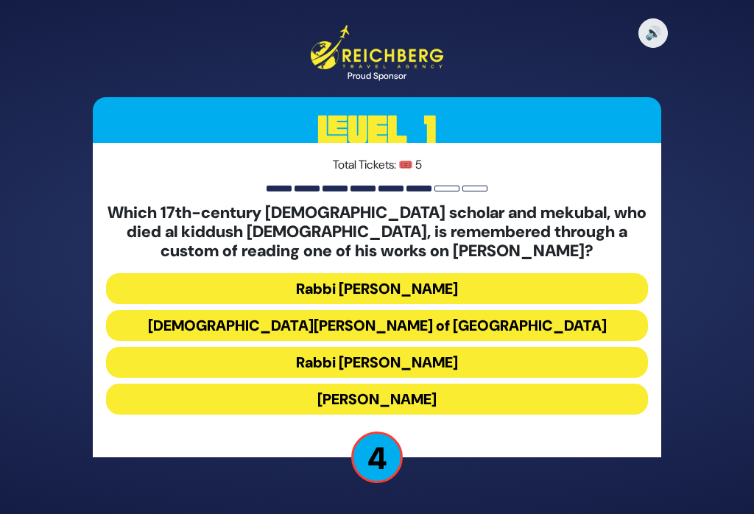
click at [571, 300] on button "Rabbi [PERSON_NAME]" at bounding box center [376, 288] width 541 height 31
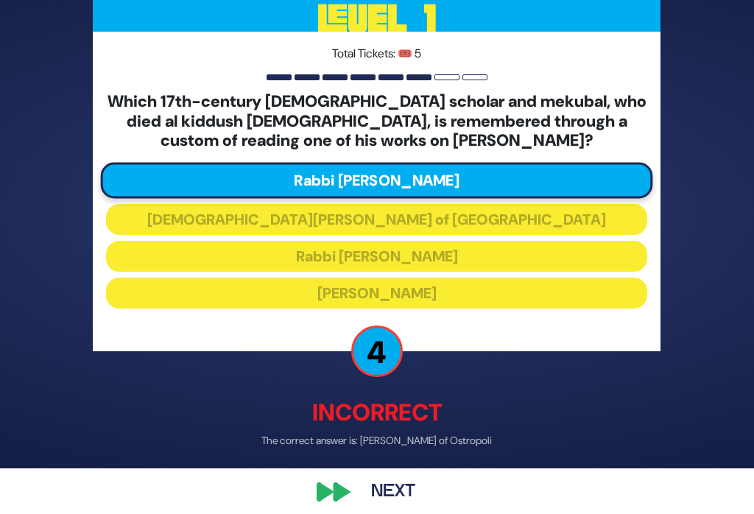
scroll to position [49, 0]
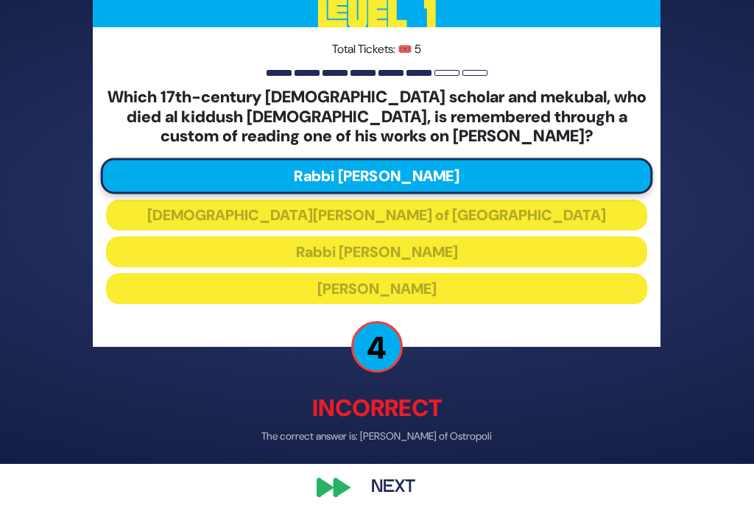
click at [401, 493] on button "Next" at bounding box center [393, 488] width 85 height 34
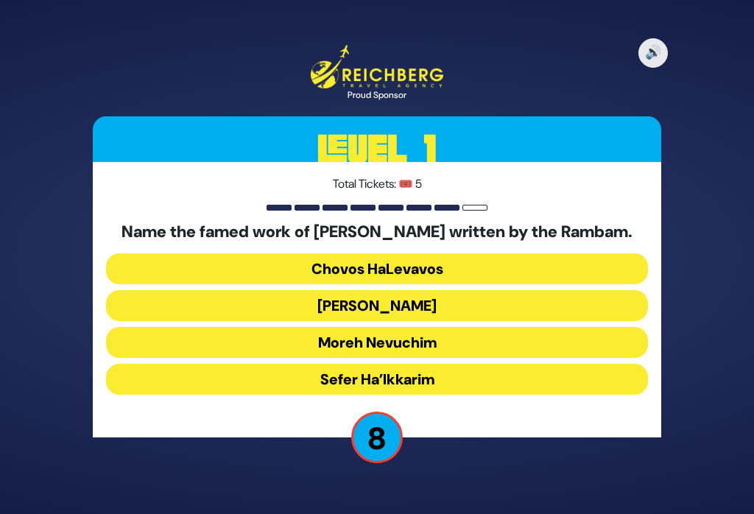
click at [526, 354] on button "Moreh Nevuchim" at bounding box center [376, 342] width 541 height 31
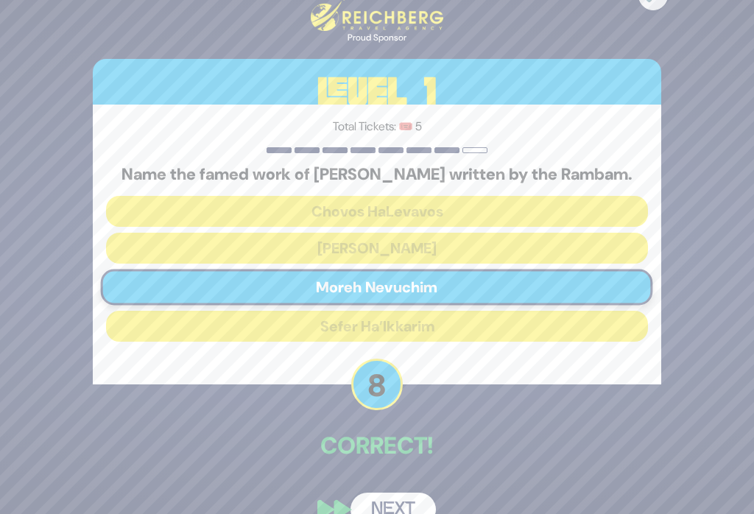
click at [402, 513] on button "Next" at bounding box center [393, 510] width 85 height 34
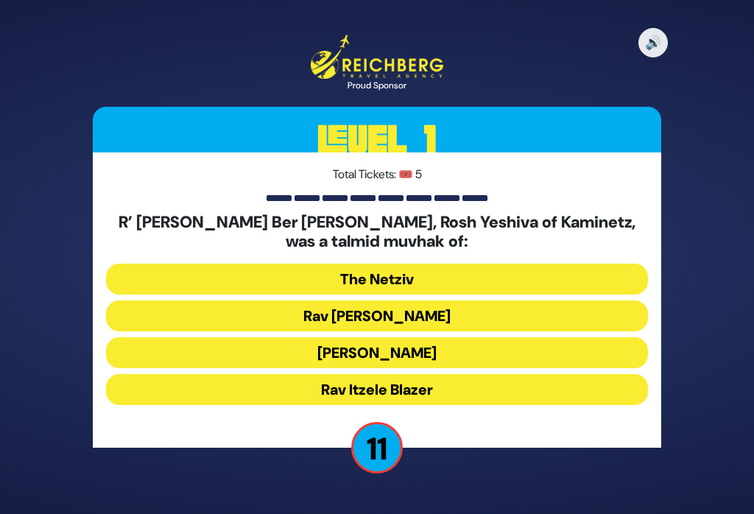
click at [546, 282] on button "The Netziv" at bounding box center [376, 279] width 541 height 31
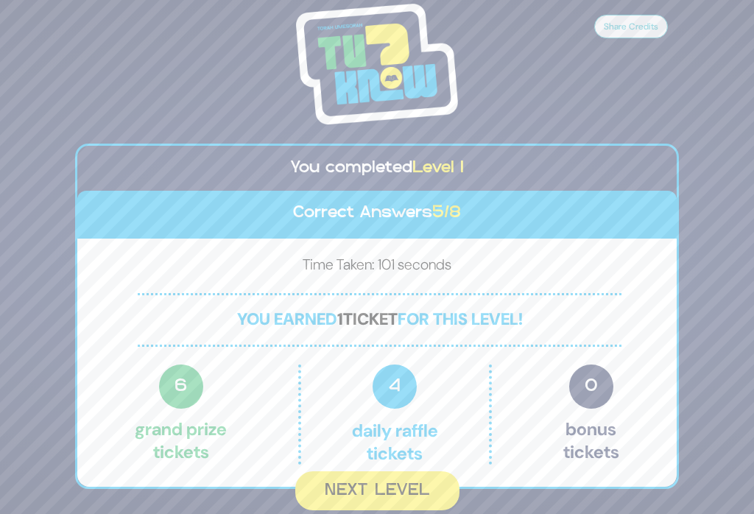
click at [379, 500] on button "Next Level" at bounding box center [377, 490] width 164 height 39
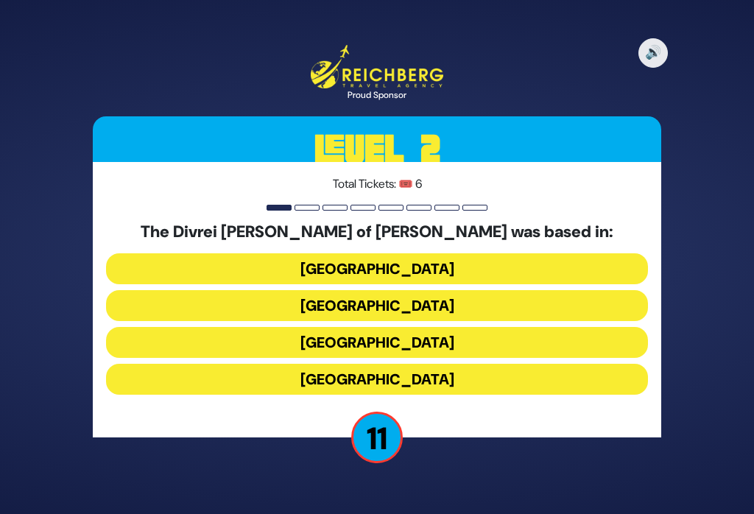
click at [547, 390] on button "[GEOGRAPHIC_DATA]" at bounding box center [376, 379] width 541 height 31
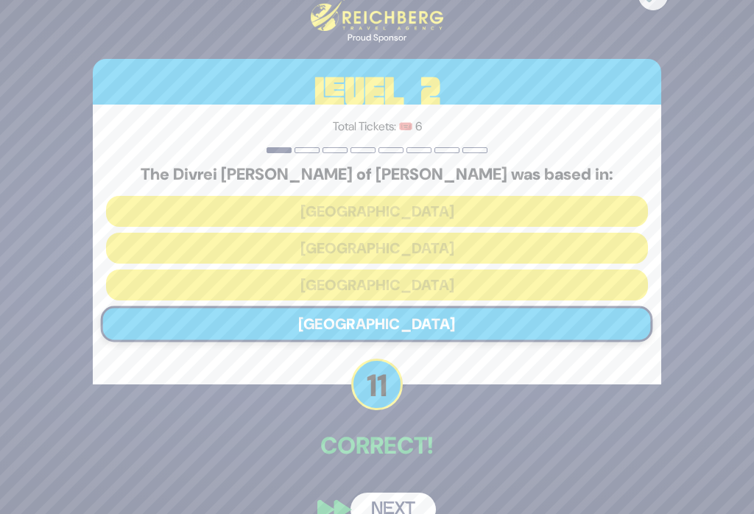
click at [393, 513] on button "Next" at bounding box center [393, 510] width 85 height 34
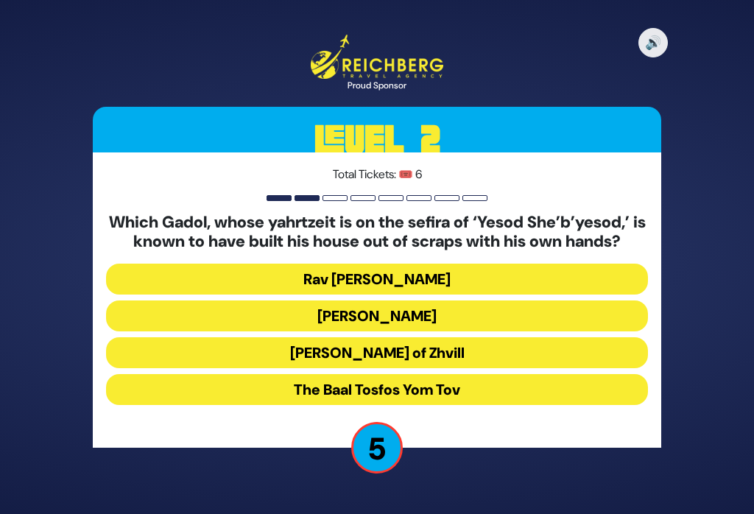
click at [506, 368] on button "[PERSON_NAME] of Zhvill" at bounding box center [376, 352] width 541 height 31
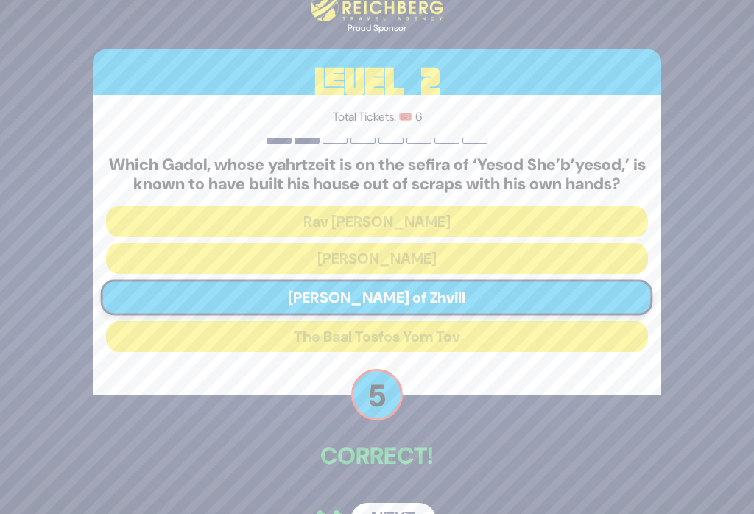
click at [399, 513] on button "Next" at bounding box center [393, 520] width 85 height 34
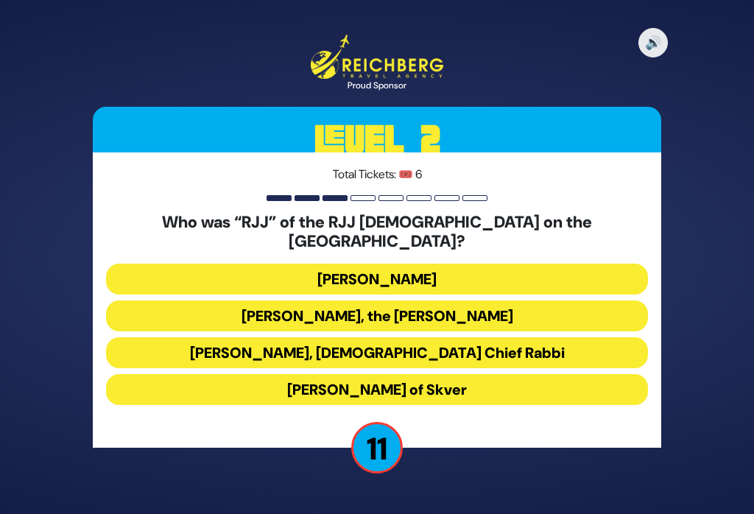
click at [517, 278] on button "[PERSON_NAME]" at bounding box center [376, 279] width 541 height 31
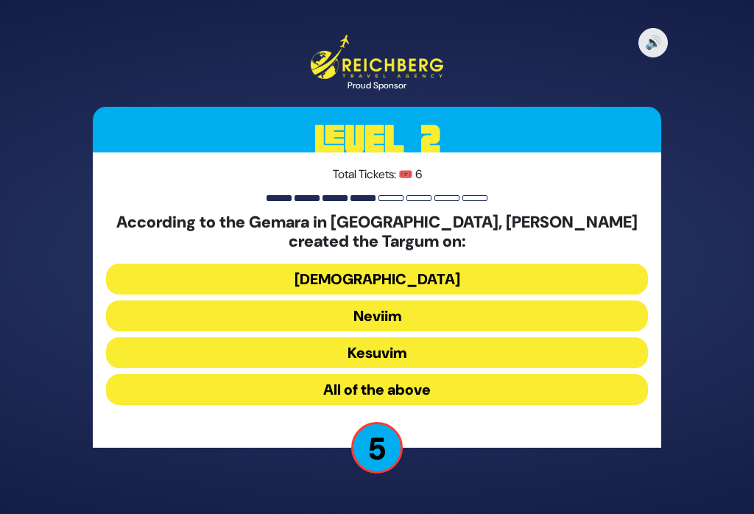
click at [449, 405] on button "All of the above" at bounding box center [376, 389] width 541 height 31
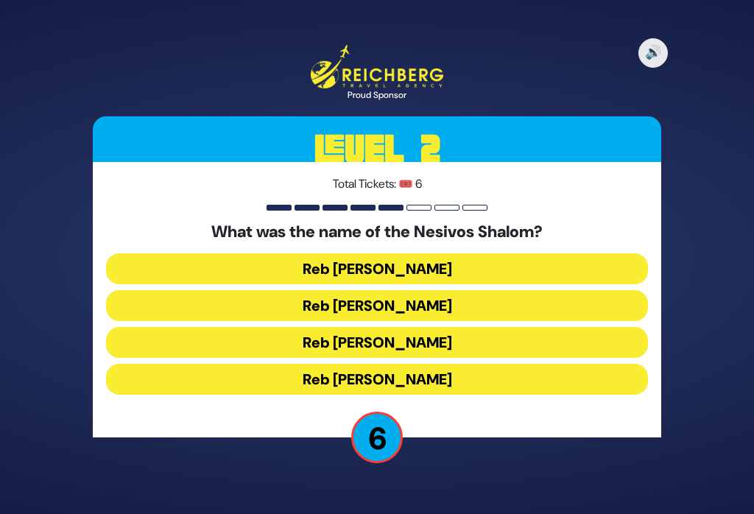
click at [471, 395] on button "Reb [PERSON_NAME]" at bounding box center [376, 379] width 541 height 31
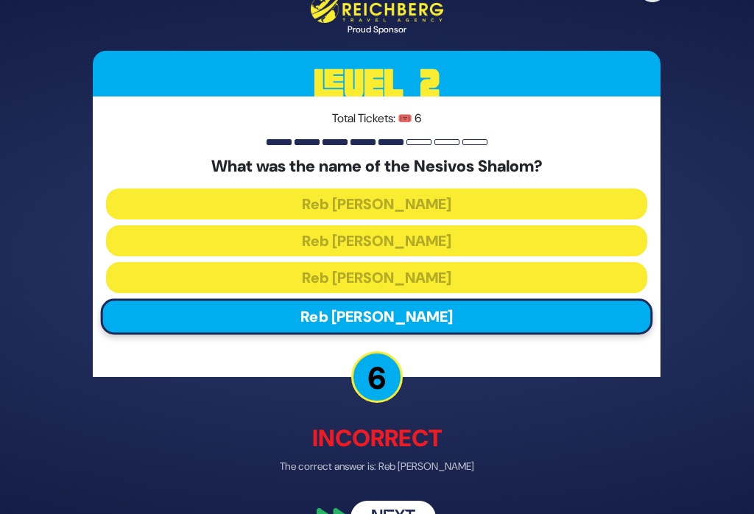
click at [419, 513] on button "Next" at bounding box center [393, 518] width 85 height 34
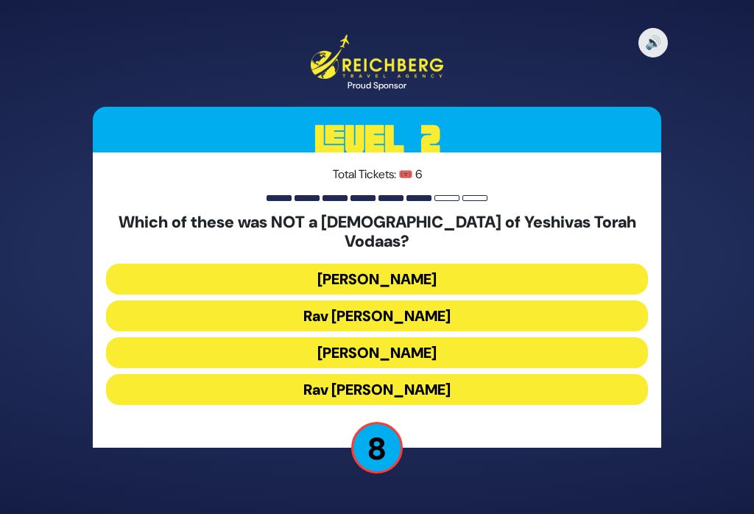
click at [570, 318] on button "Rav [PERSON_NAME]" at bounding box center [376, 315] width 541 height 31
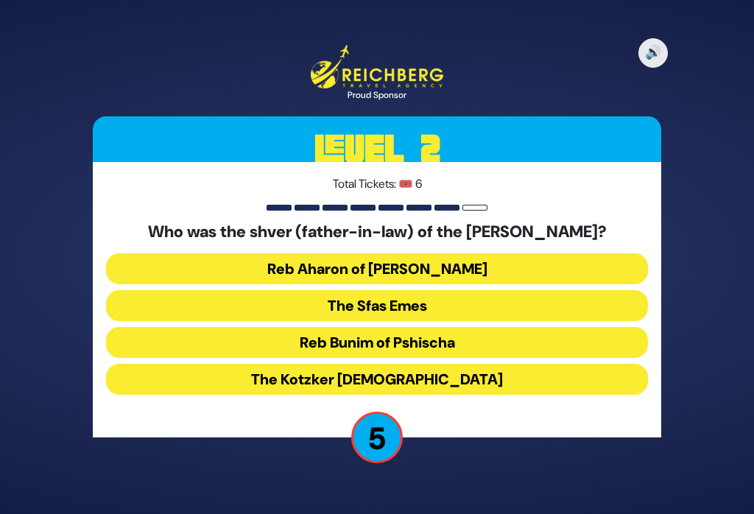
click at [493, 283] on button "Reb Aharon of [PERSON_NAME]" at bounding box center [376, 268] width 541 height 31
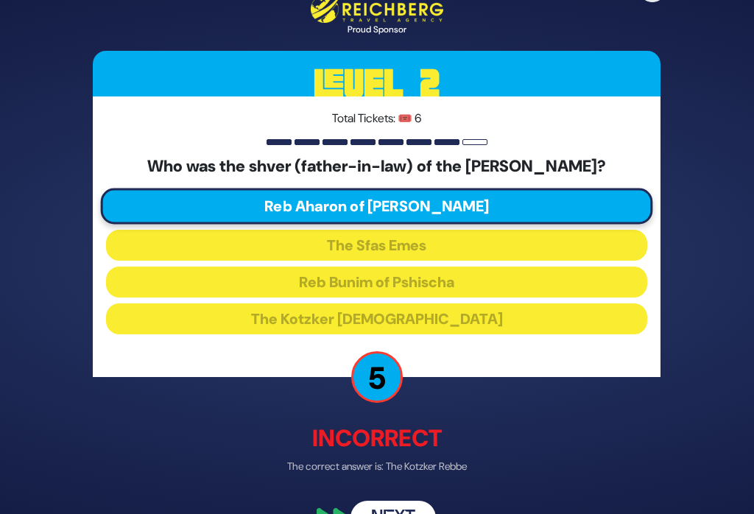
click at [392, 513] on button "Next" at bounding box center [393, 518] width 85 height 34
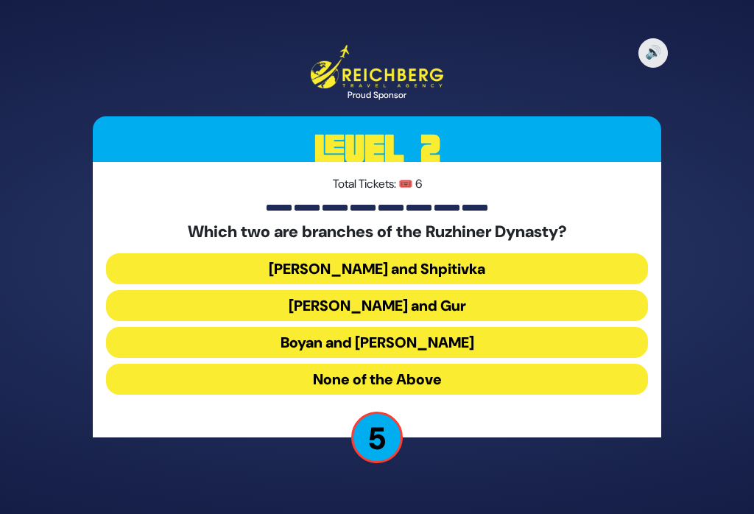
click at [434, 358] on button "Boyan and [PERSON_NAME]" at bounding box center [376, 342] width 541 height 31
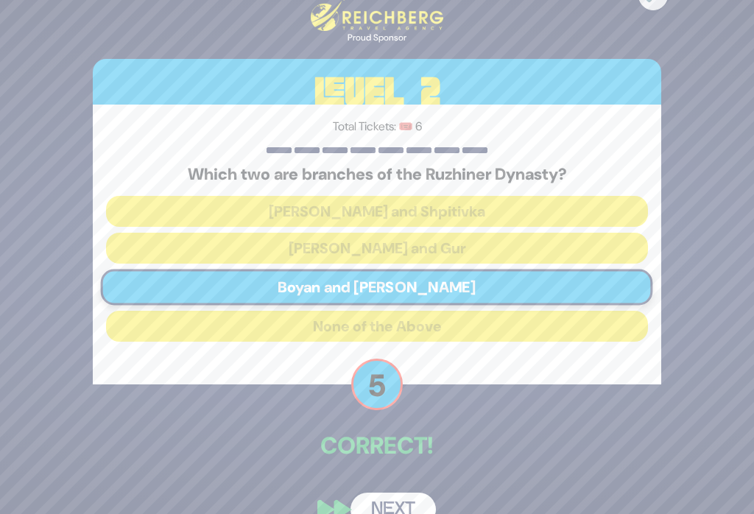
click at [399, 513] on button "Next" at bounding box center [393, 510] width 85 height 34
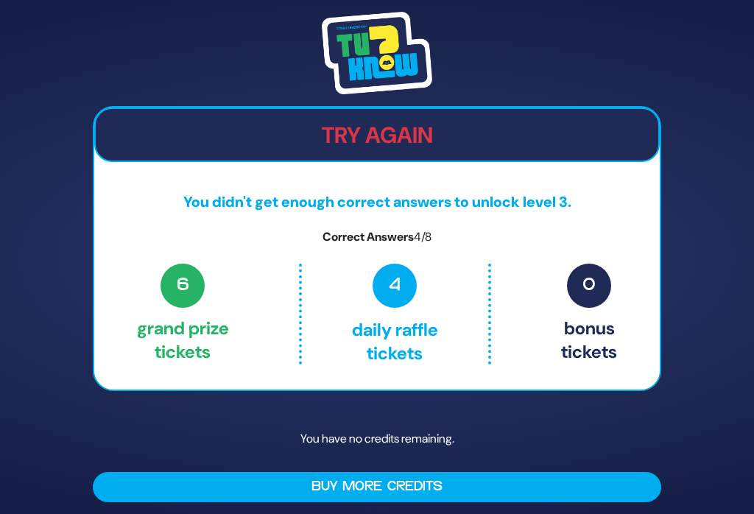
click at [301, 502] on button "Buy More Credits" at bounding box center [377, 487] width 568 height 30
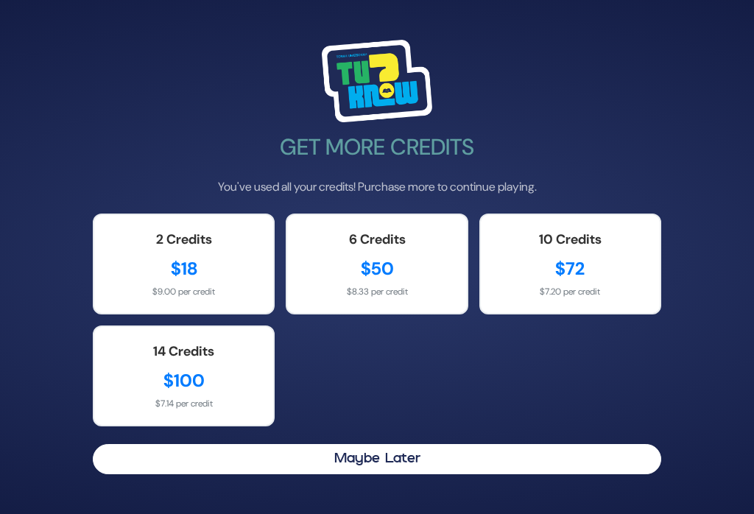
click at [134, 473] on button "Maybe Later" at bounding box center [377, 459] width 568 height 30
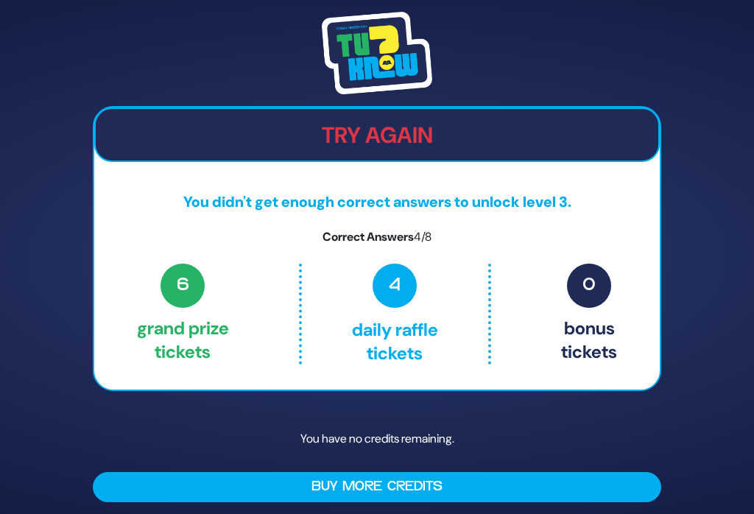
click at [340, 451] on p "You have no credits remaining." at bounding box center [377, 439] width 568 height 43
click at [309, 146] on h2 "Try Again" at bounding box center [377, 135] width 562 height 27
click at [393, 85] on img at bounding box center [377, 53] width 110 height 82
click at [328, 47] on img at bounding box center [377, 53] width 110 height 82
click at [264, 502] on button "Buy More Credits" at bounding box center [377, 487] width 568 height 30
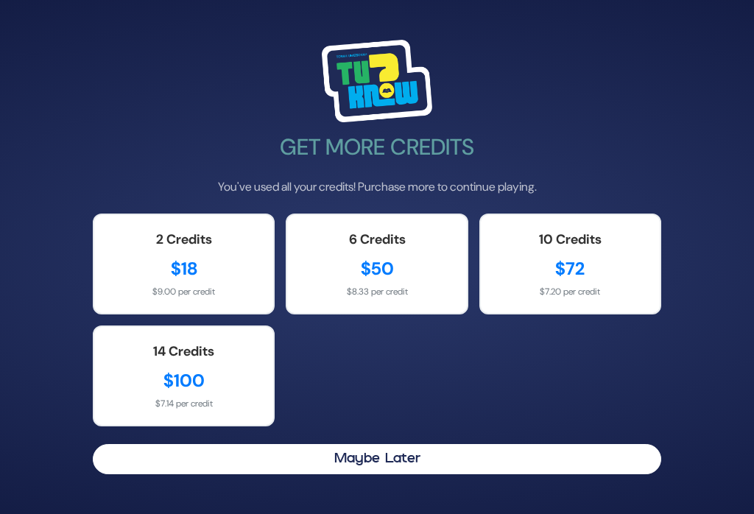
click at [142, 250] on div "2 Credits" at bounding box center [183, 240] width 149 height 20
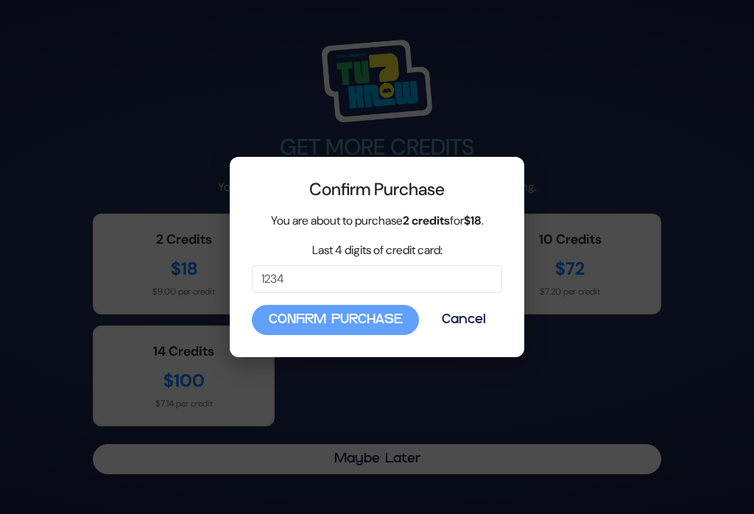
click at [471, 315] on button "Cancel" at bounding box center [463, 320] width 77 height 30
